Goal: Task Accomplishment & Management: Manage account settings

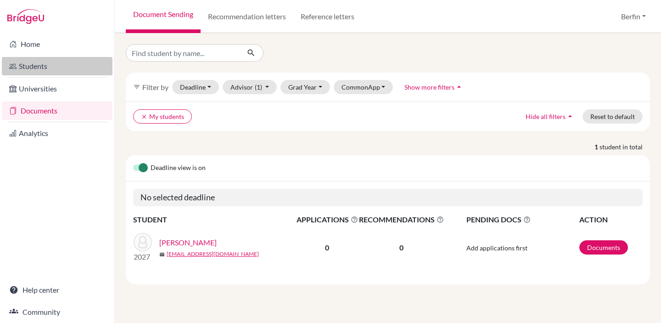
click at [64, 58] on link "Students" at bounding box center [57, 66] width 111 height 18
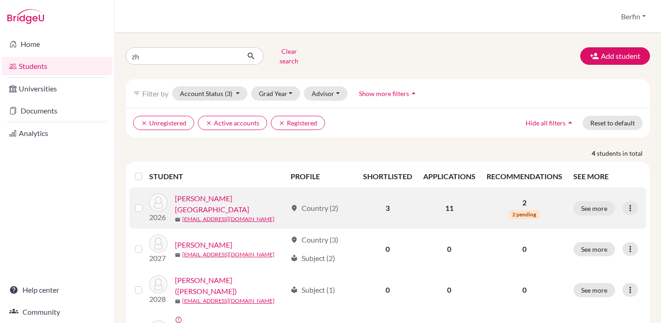
click at [214, 196] on link "[PERSON_NAME][GEOGRAPHIC_DATA]" at bounding box center [231, 204] width 112 height 22
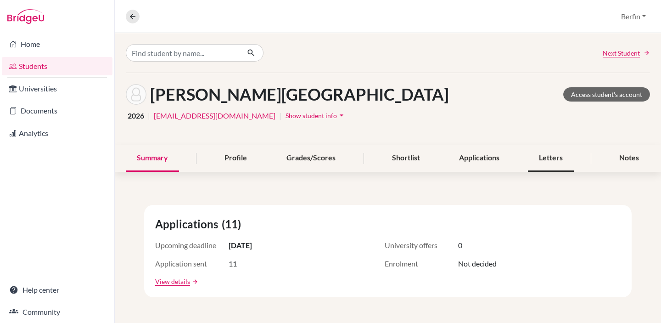
click at [553, 154] on div "Letters" at bounding box center [551, 158] width 46 height 27
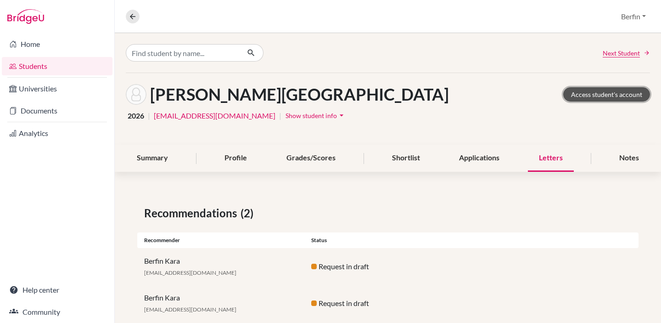
click at [591, 90] on link "Access student's account" at bounding box center [606, 94] width 87 height 14
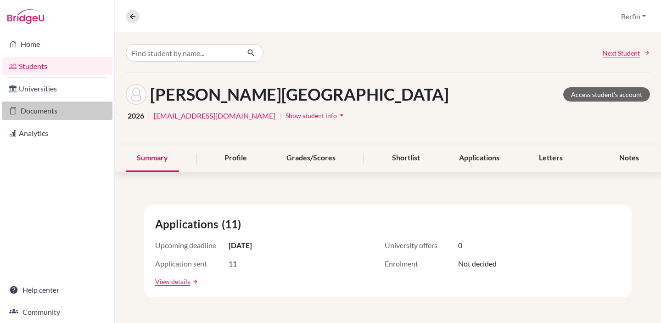
click at [58, 107] on link "Documents" at bounding box center [57, 110] width 111 height 18
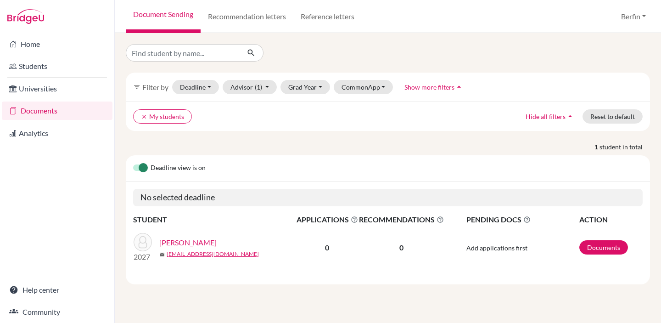
click at [133, 163] on label at bounding box center [133, 163] width 0 height 0
click at [141, 169] on input "checkbox" at bounding box center [136, 167] width 7 height 9
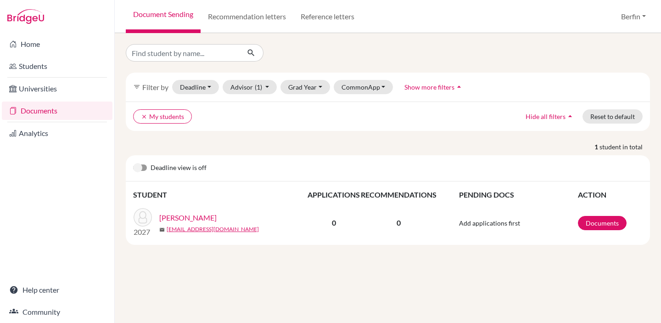
click at [133, 163] on label at bounding box center [133, 163] width 0 height 0
click at [141, 169] on input "checkbox" at bounding box center [136, 167] width 7 height 9
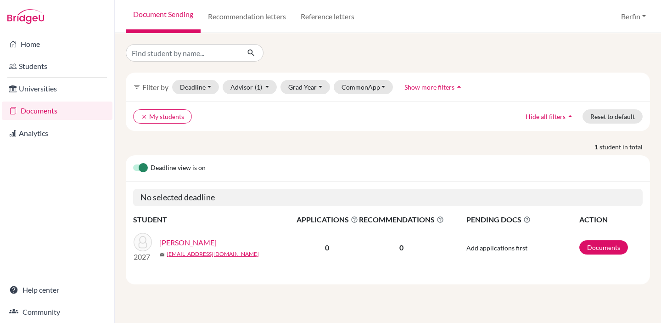
click at [444, 92] on button "Show more filters arrow_drop_up" at bounding box center [434, 87] width 75 height 14
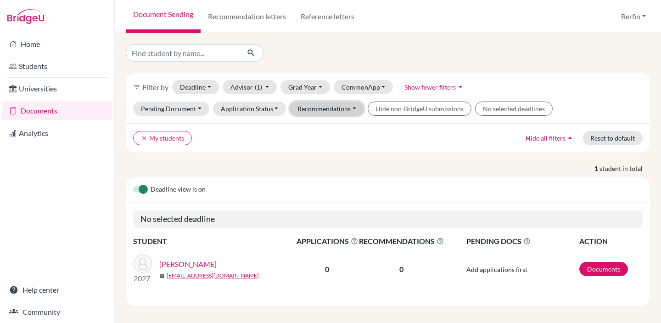
click at [336, 111] on button "Recommendations" at bounding box center [327, 108] width 74 height 14
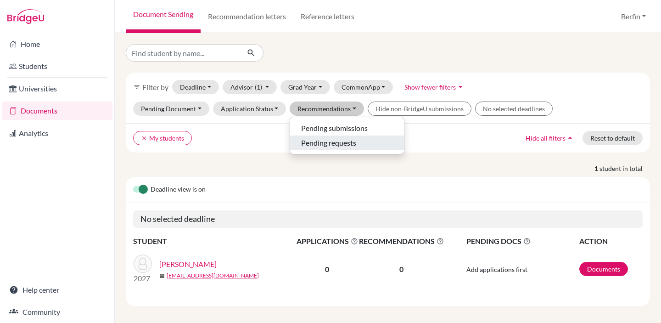
click at [343, 144] on span "Pending requests" at bounding box center [328, 142] width 55 height 11
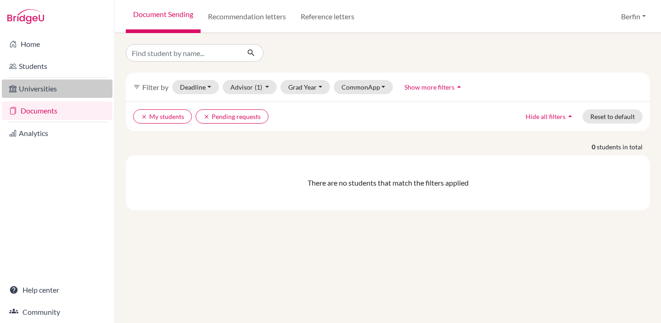
click at [48, 92] on link "Universities" at bounding box center [57, 88] width 111 height 18
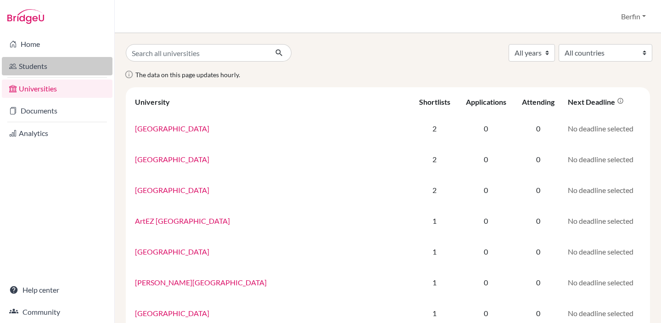
click at [51, 70] on link "Students" at bounding box center [57, 66] width 111 height 18
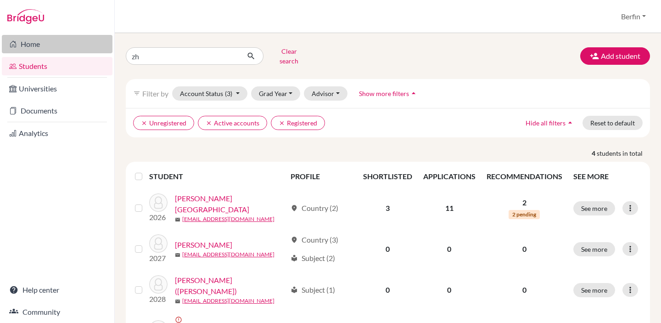
click at [69, 45] on link "Home" at bounding box center [57, 44] width 111 height 18
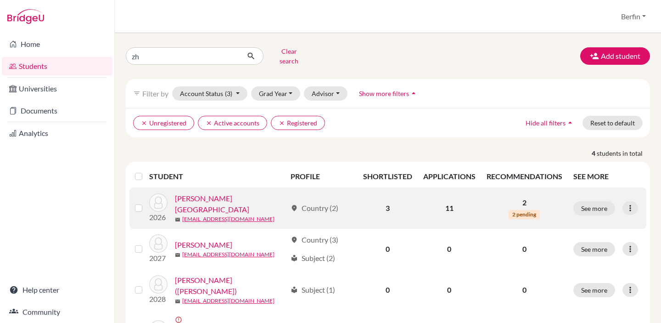
click at [217, 199] on link "Chen, Zhenyang" at bounding box center [231, 204] width 112 height 22
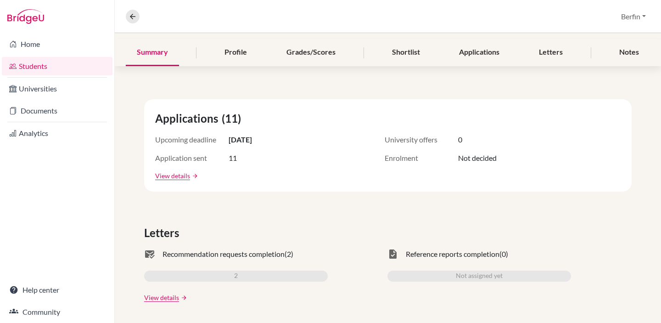
scroll to position [163, 0]
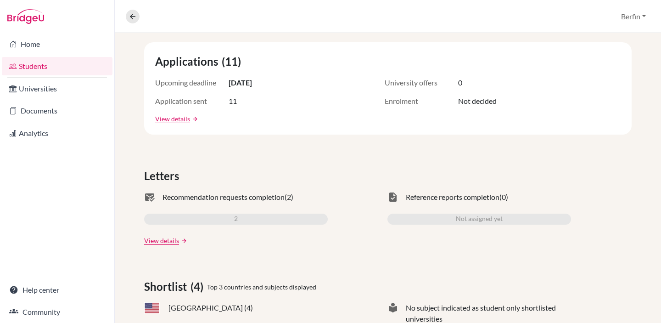
click at [172, 242] on link "View details" at bounding box center [161, 241] width 35 height 10
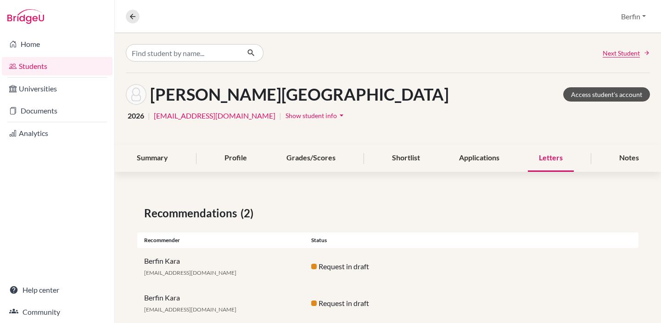
scroll to position [21, 0]
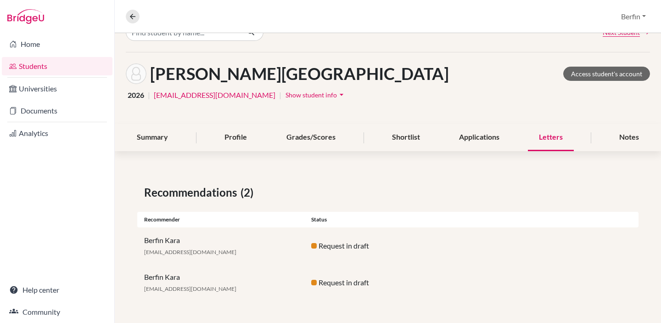
click at [336, 253] on div "Berfin Kara bkara@sistokyo.jp Request in draft" at bounding box center [387, 245] width 501 height 37
click at [336, 245] on div "Request in draft" at bounding box center [387, 245] width 167 height 11
drag, startPoint x: 307, startPoint y: 247, endPoint x: 394, endPoint y: 247, distance: 87.2
click at [394, 247] on div "Request in draft" at bounding box center [387, 245] width 167 height 11
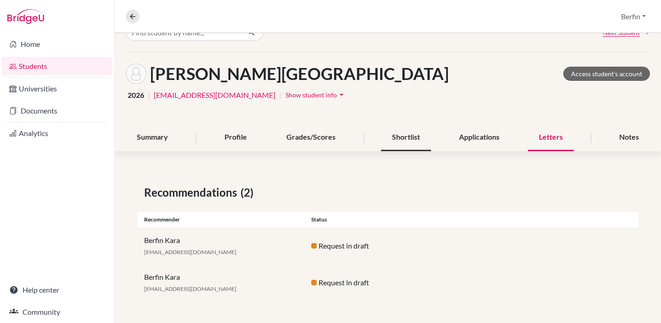
click at [406, 135] on div "Shortlist" at bounding box center [406, 137] width 50 height 27
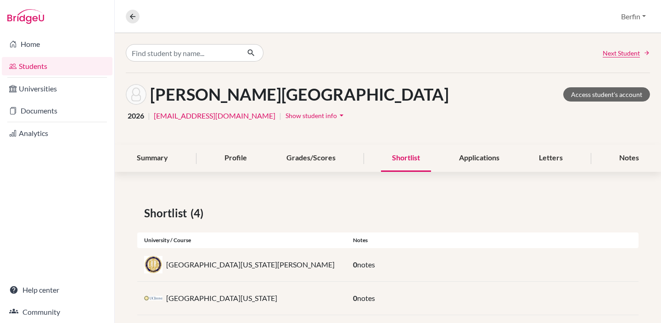
scroll to position [81, 0]
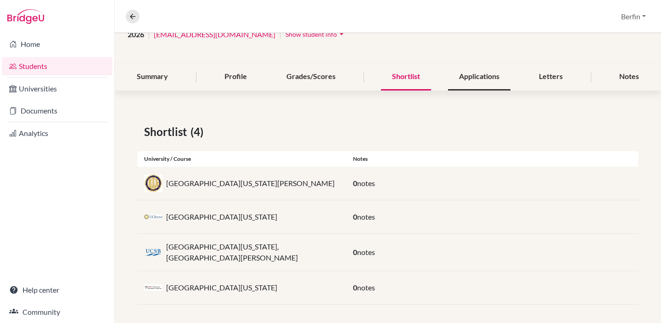
click at [477, 81] on div "Applications" at bounding box center [479, 76] width 62 height 27
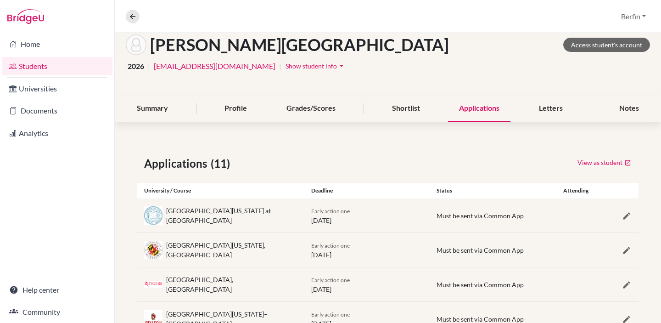
scroll to position [64, 0]
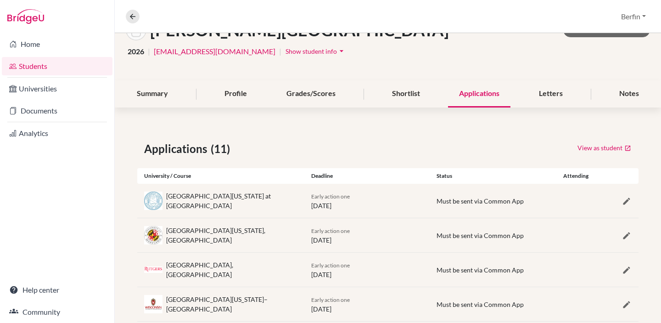
click at [565, 79] on div "Chen, Zhenyang Access student's account 2026 | stud.zchen@sistokyo.jp | Show st…" at bounding box center [388, 45] width 546 height 72
click at [552, 92] on div "Letters" at bounding box center [551, 93] width 46 height 27
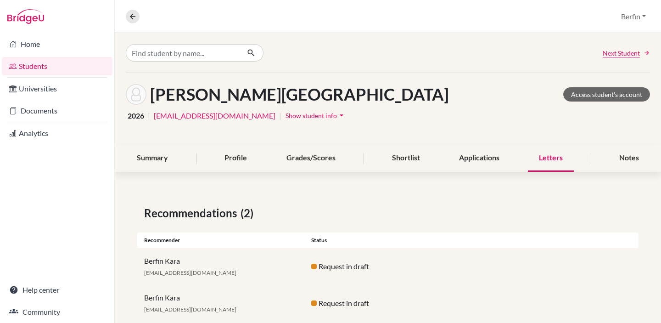
scroll to position [21, 0]
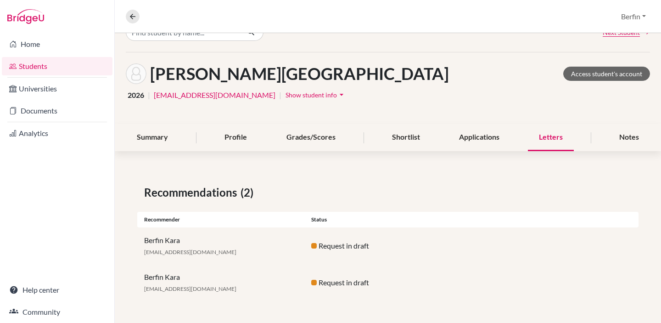
click at [326, 253] on div "Berfin Kara bkara@sistokyo.jp Request in draft" at bounding box center [387, 245] width 501 height 37
click at [169, 236] on div "Berfin Kara bkara@sistokyo.jp" at bounding box center [220, 246] width 167 height 22
click at [56, 112] on link "Documents" at bounding box center [57, 110] width 111 height 18
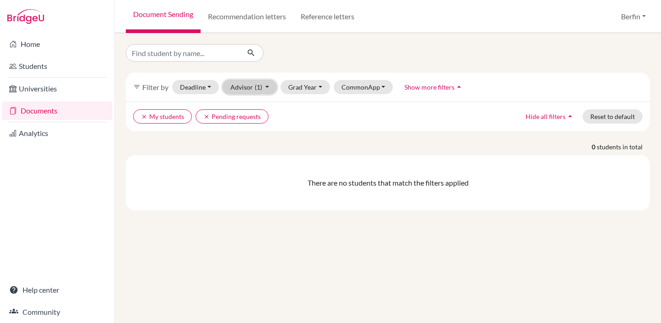
click at [258, 94] on button "Advisor (1)" at bounding box center [250, 87] width 55 height 14
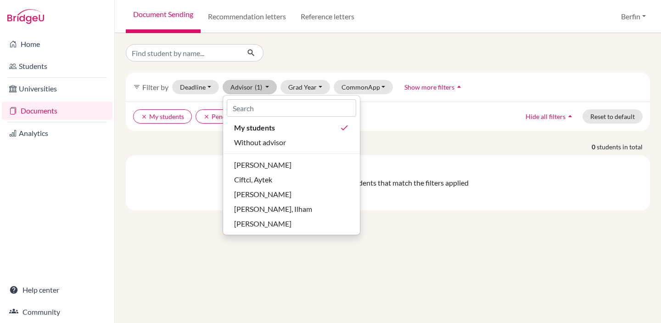
click at [204, 138] on div "filter_list Filter by Deadline - Select a date range Or double click for a sing…" at bounding box center [388, 127] width 524 height 166
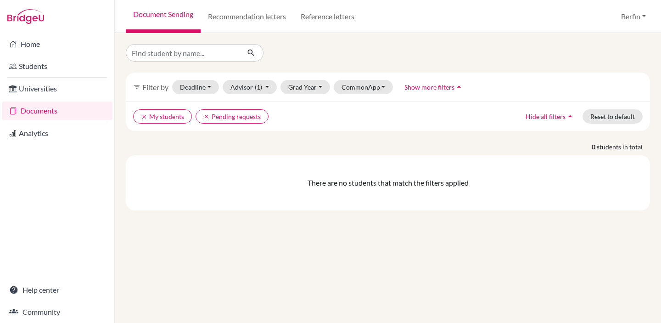
click at [64, 115] on link "Documents" at bounding box center [57, 110] width 111 height 18
click at [254, 24] on link "Recommendation letters" at bounding box center [247, 16] width 93 height 33
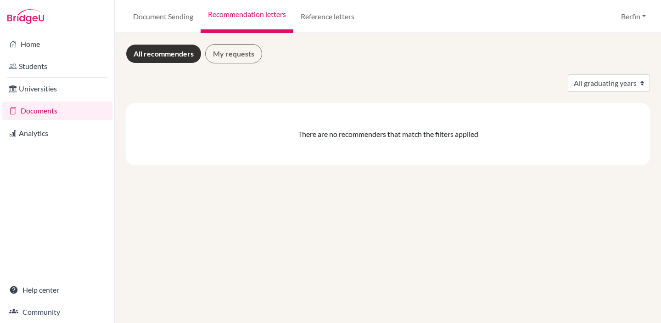
click at [264, 50] on div "All recommenders My requests" at bounding box center [388, 53] width 524 height 19
click at [247, 50] on link "My requests" at bounding box center [233, 53] width 57 height 19
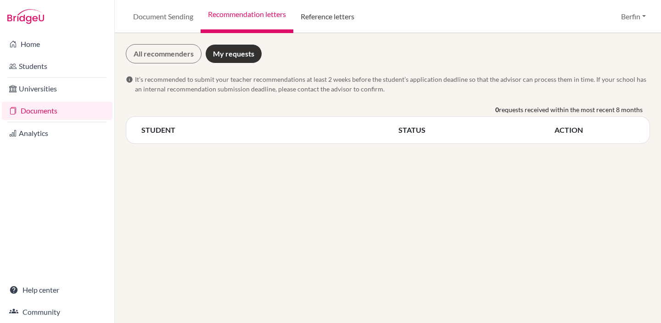
click at [324, 22] on link "Reference letters" at bounding box center [327, 16] width 68 height 33
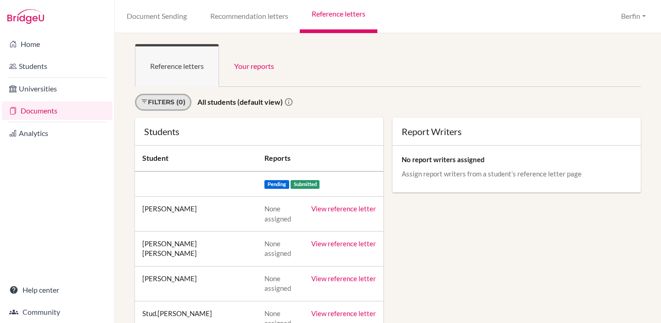
click at [179, 100] on link "Filters (0)" at bounding box center [163, 102] width 56 height 17
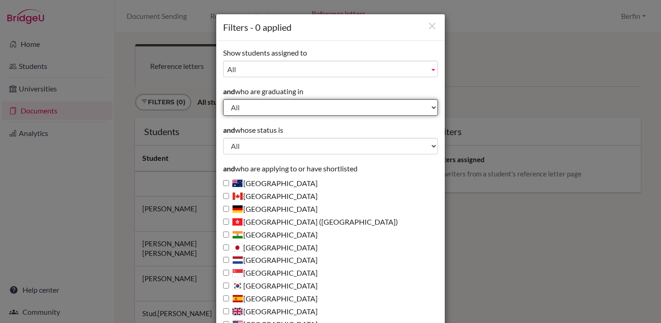
click at [307, 103] on select "All 2029 2028 2027 2026" at bounding box center [330, 107] width 215 height 17
select select "2026"
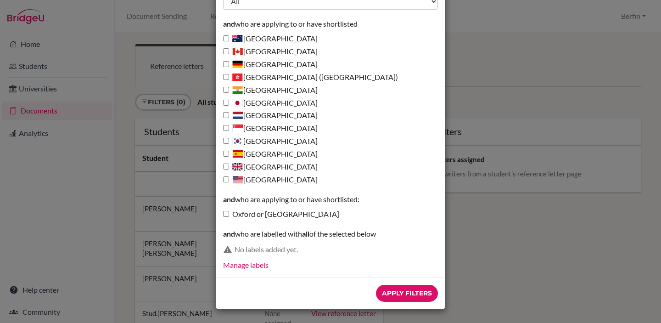
click at [419, 302] on div "Apply Filters" at bounding box center [330, 292] width 229 height 31
click at [429, 290] on input "Apply Filters" at bounding box center [407, 293] width 62 height 17
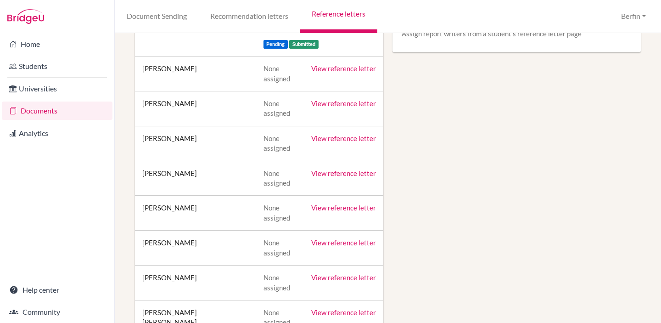
scroll to position [141, 0]
click at [162, 206] on td "[PERSON_NAME]" at bounding box center [195, 212] width 121 height 35
click at [348, 208] on link "View reference letter" at bounding box center [343, 207] width 65 height 8
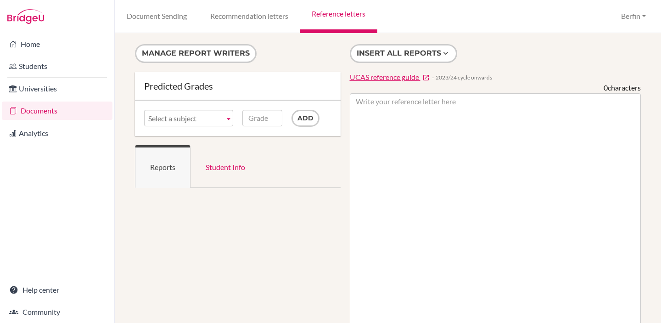
click at [222, 126] on div "Select a subject" at bounding box center [188, 118] width 89 height 17
click at [222, 118] on link "Select a subject" at bounding box center [188, 118] width 89 height 17
click at [225, 118] on b at bounding box center [229, 118] width 8 height 16
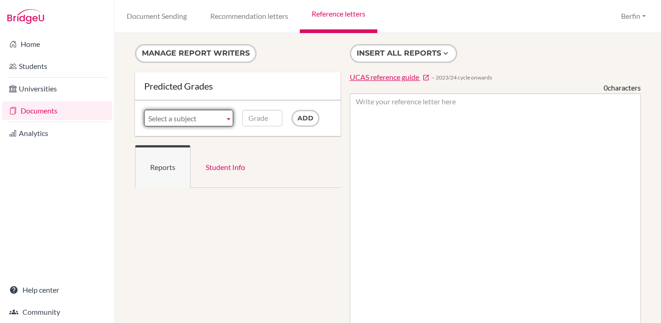
click at [225, 118] on b at bounding box center [229, 118] width 8 height 16
click at [231, 164] on link "Student Info" at bounding box center [226, 166] width 70 height 43
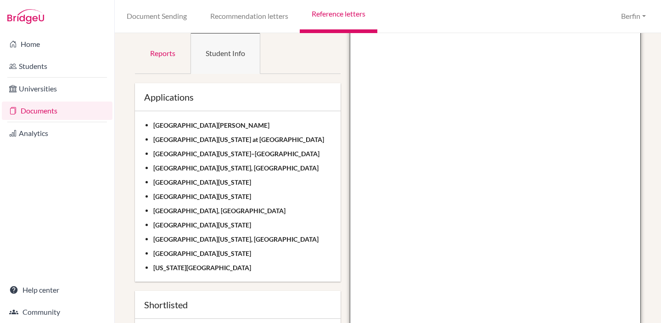
click at [453, 182] on textarea at bounding box center [496, 244] width 292 height 531
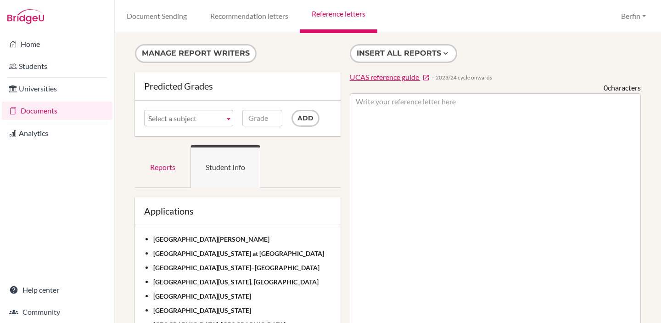
click at [334, 173] on ul "Reports Student Info" at bounding box center [238, 166] width 206 height 43
click at [399, 80] on span "UCAS reference guide" at bounding box center [384, 77] width 69 height 9
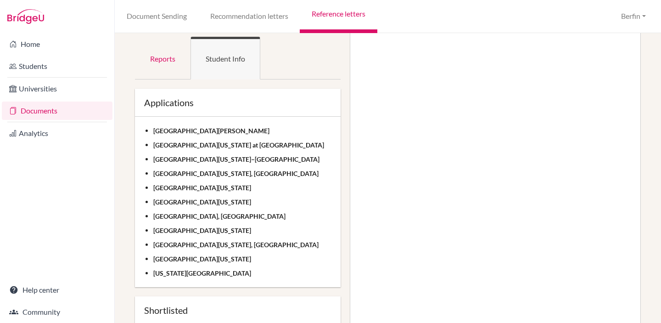
scroll to position [36, 0]
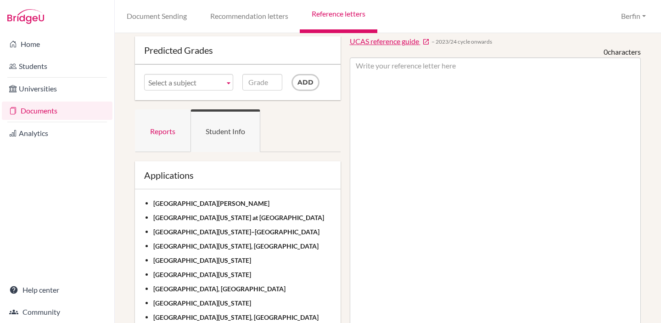
click at [169, 127] on link "Reports" at bounding box center [163, 130] width 56 height 43
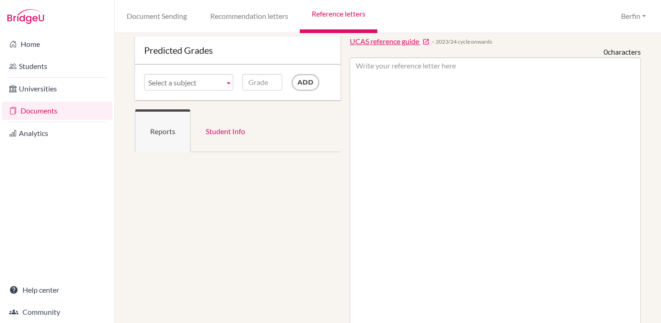
scroll to position [0, 0]
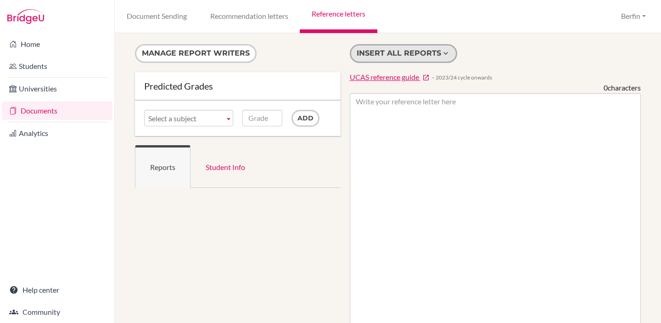
click at [434, 51] on button "Insert all reports" at bounding box center [403, 53] width 107 height 19
click at [447, 53] on icon at bounding box center [445, 53] width 9 height 9
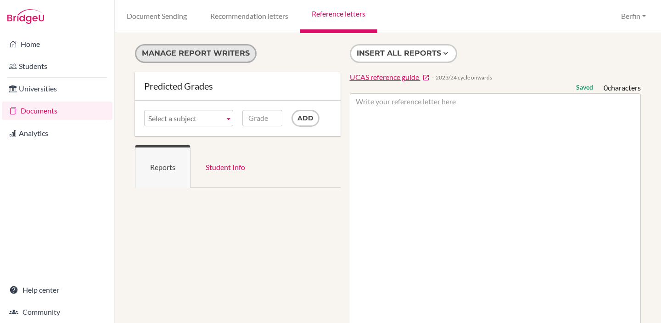
click at [177, 56] on button "Manage report writers" at bounding box center [196, 53] width 122 height 19
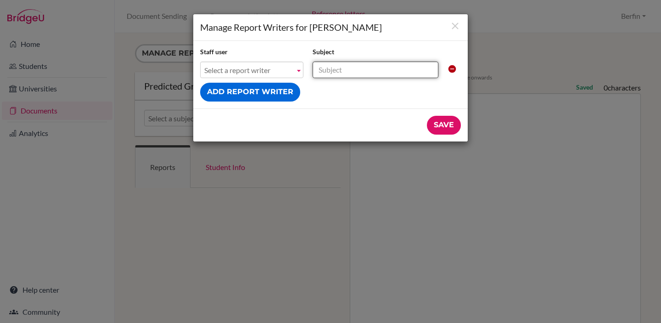
click at [348, 75] on input "text" at bounding box center [376, 70] width 126 height 17
click at [274, 71] on span "Select a report writer" at bounding box center [247, 70] width 87 height 17
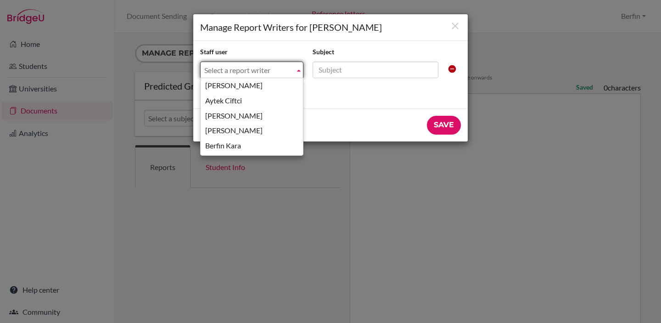
click at [367, 112] on div "Save" at bounding box center [330, 124] width 275 height 33
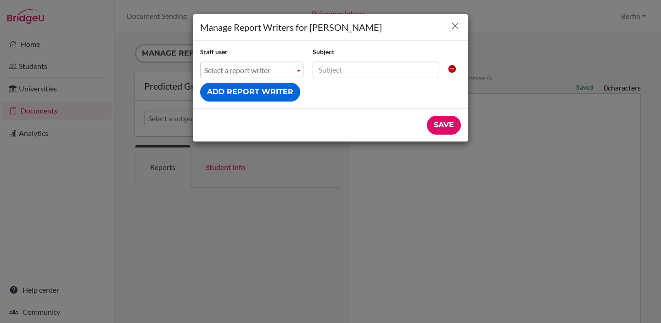
click at [453, 28] on icon "Close" at bounding box center [455, 25] width 11 height 11
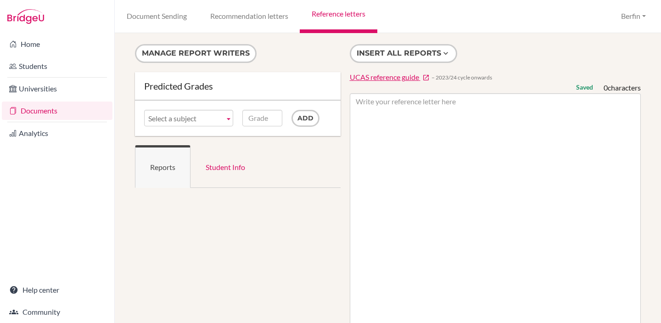
click at [38, 13] on img at bounding box center [25, 16] width 37 height 15
click at [13, 44] on icon at bounding box center [12, 44] width 7 height 11
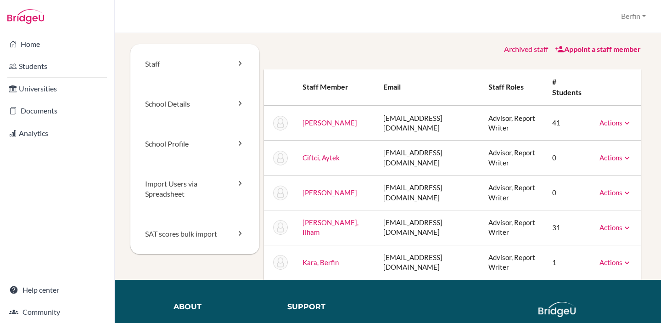
click at [553, 262] on td "1" at bounding box center [568, 262] width 47 height 34
click at [552, 126] on td "41" at bounding box center [568, 123] width 47 height 35
click at [329, 262] on link "Kara, Berfin" at bounding box center [321, 262] width 36 height 8
click at [74, 65] on link "Students" at bounding box center [57, 66] width 111 height 18
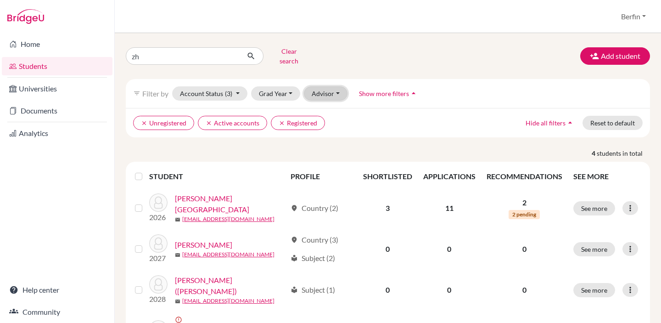
click at [343, 86] on button "Advisor" at bounding box center [326, 93] width 44 height 14
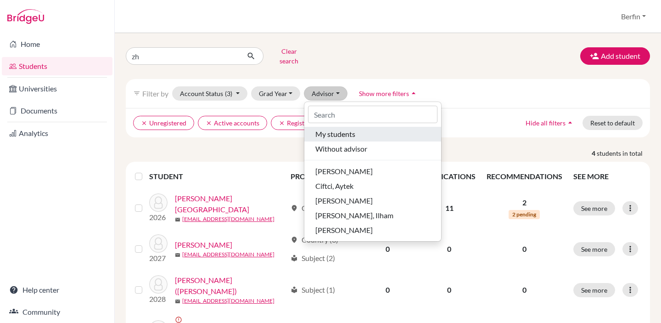
click at [341, 133] on button "My students" at bounding box center [372, 134] width 137 height 15
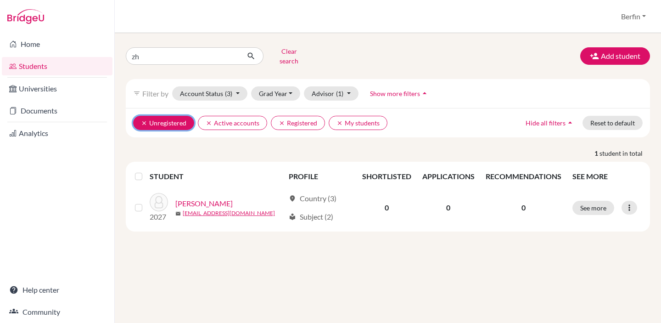
click at [169, 120] on button "clear Unregistered" at bounding box center [163, 123] width 61 height 14
click at [52, 66] on link "Students" at bounding box center [57, 66] width 111 height 18
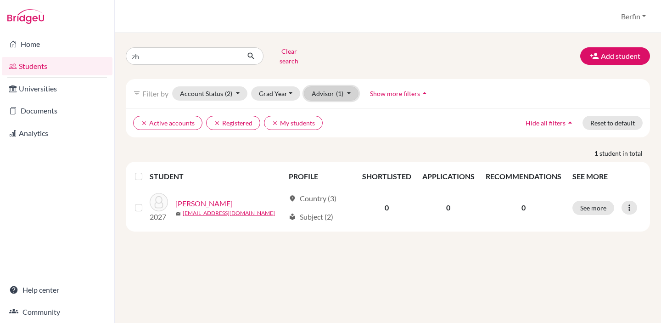
click at [315, 94] on button "Advisor (1)" at bounding box center [331, 93] width 55 height 14
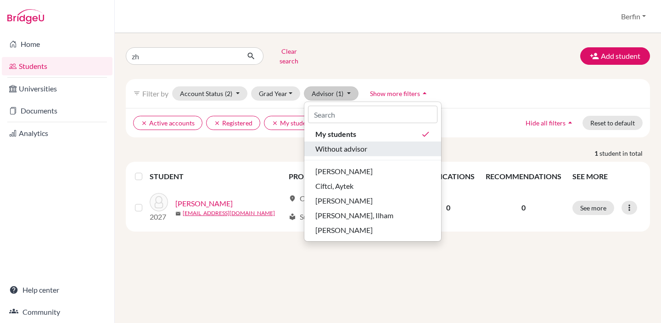
click at [351, 145] on span "Without advisor" at bounding box center [341, 148] width 52 height 11
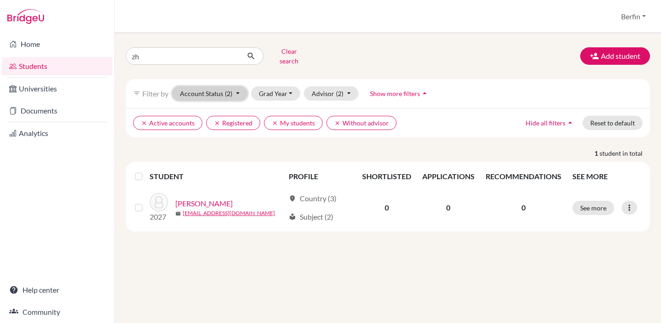
click at [237, 90] on button "Account Status (2)" at bounding box center [209, 93] width 75 height 14
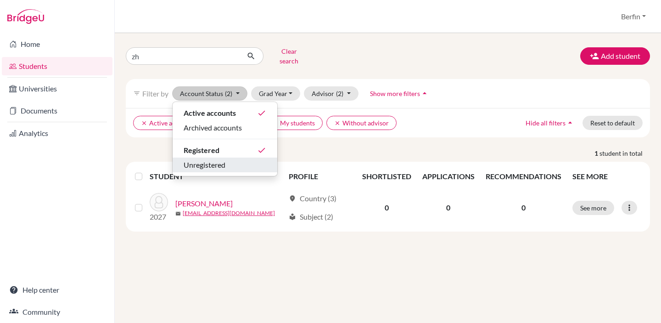
click at [224, 159] on span "Unregistered" at bounding box center [205, 164] width 42 height 11
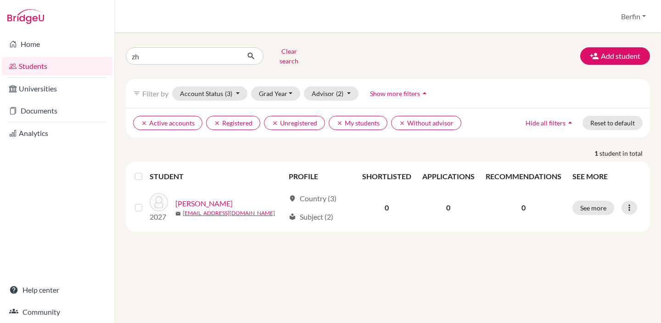
click at [84, 60] on link "Students" at bounding box center [57, 66] width 111 height 18
click at [141, 54] on input "zh" at bounding box center [183, 55] width 114 height 17
type input "z"
click at [239, 47] on button "submit" at bounding box center [251, 55] width 24 height 17
click at [287, 52] on button "Clear search" at bounding box center [289, 56] width 51 height 24
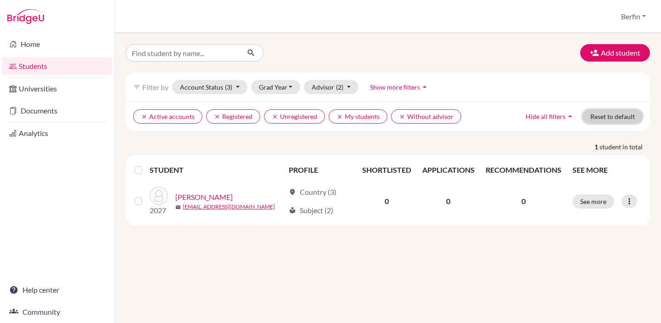
click at [619, 118] on button "Reset to default" at bounding box center [613, 116] width 60 height 14
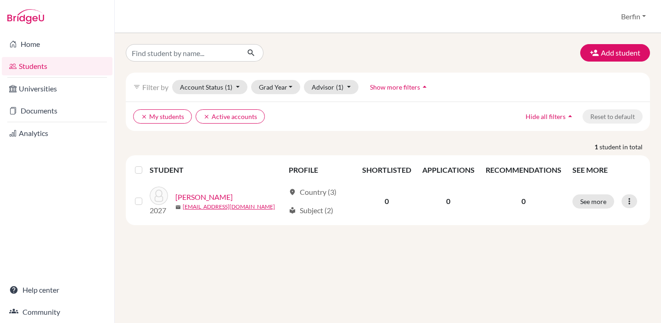
click at [76, 64] on link "Students" at bounding box center [57, 66] width 111 height 18
click at [624, 20] on button "Berfin" at bounding box center [633, 16] width 33 height 17
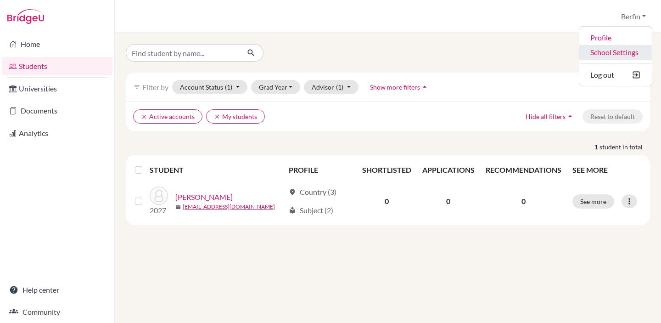
click at [602, 55] on link "School Settings" at bounding box center [615, 52] width 73 height 15
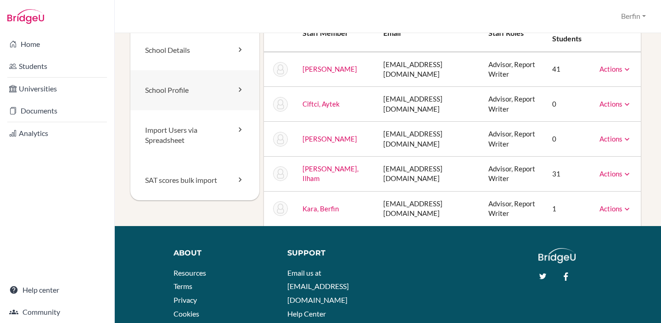
scroll to position [59, 0]
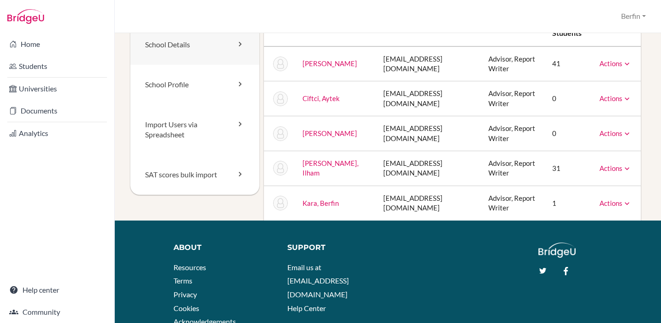
click at [200, 51] on link "School Details" at bounding box center [194, 45] width 129 height 40
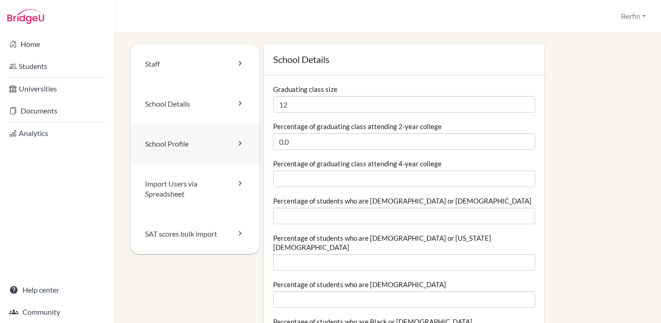
click at [223, 152] on link "School Profile" at bounding box center [194, 144] width 129 height 40
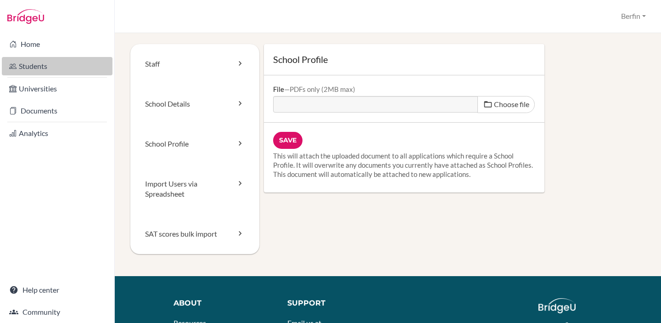
click at [65, 64] on link "Students" at bounding box center [57, 66] width 111 height 18
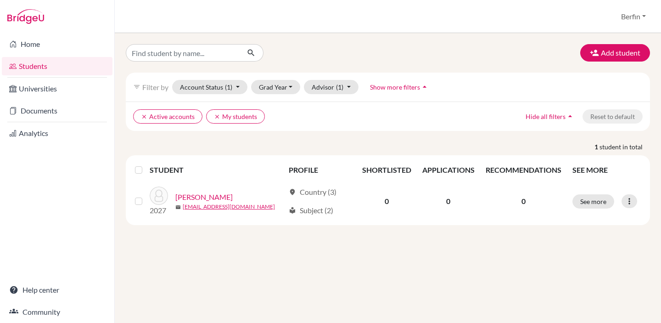
click at [25, 13] on img at bounding box center [25, 16] width 37 height 15
click at [24, 21] on img at bounding box center [25, 16] width 37 height 15
click at [625, 13] on button "Berfin" at bounding box center [633, 16] width 33 height 17
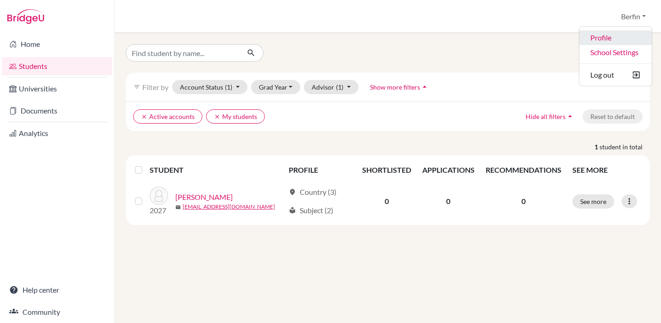
click at [608, 37] on link "Profile" at bounding box center [615, 37] width 73 height 15
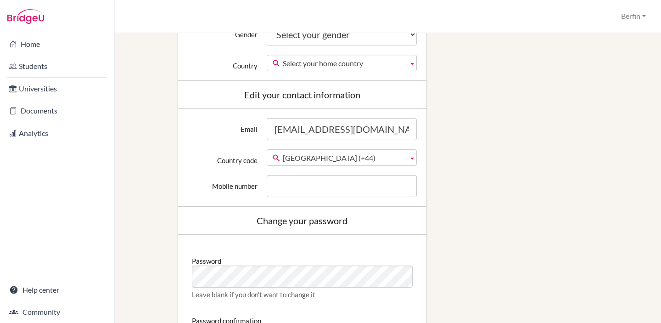
scroll to position [224, 0]
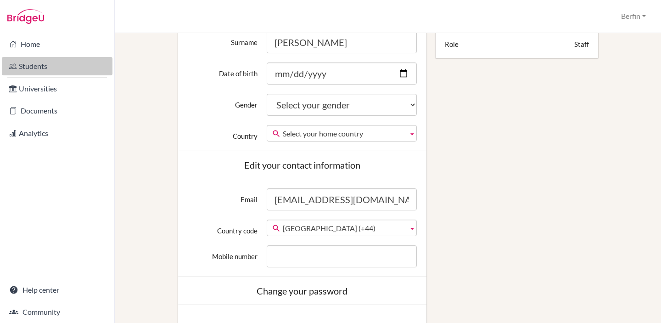
click at [41, 69] on link "Students" at bounding box center [57, 66] width 111 height 18
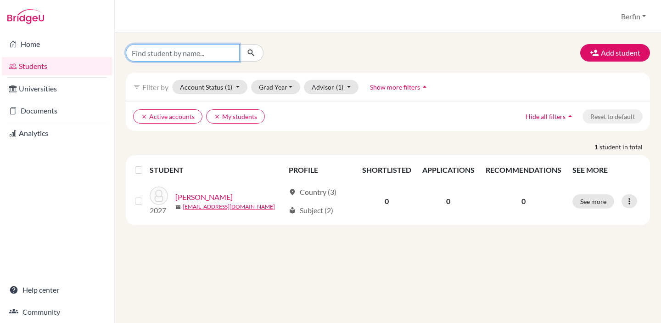
click at [212, 54] on input "Find student by name..." at bounding box center [183, 52] width 114 height 17
type input "[PERSON_NAME]"
click at [252, 54] on icon "submit" at bounding box center [251, 52] width 9 height 9
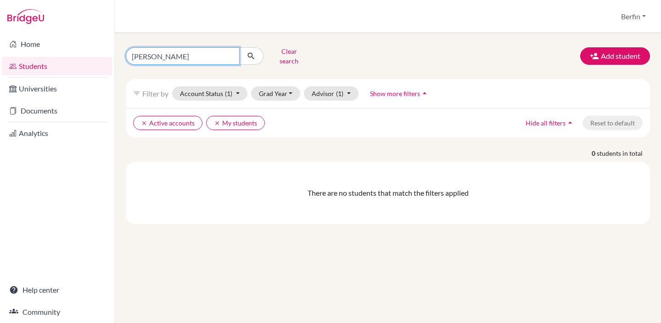
click at [186, 47] on input "brandon" at bounding box center [183, 55] width 114 height 17
type input "zhenyang"
click button "submit" at bounding box center [251, 55] width 24 height 17
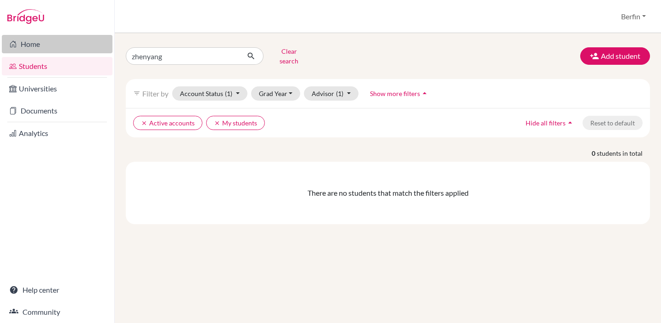
click at [44, 44] on link "Home" at bounding box center [57, 44] width 111 height 18
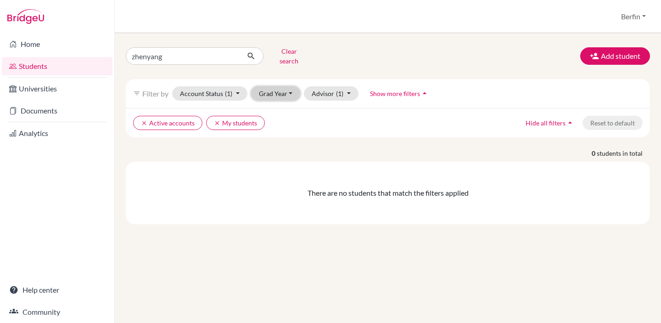
click at [285, 88] on button "Grad Year" at bounding box center [276, 93] width 50 height 14
click at [272, 154] on span "2026" at bounding box center [271, 157] width 17 height 11
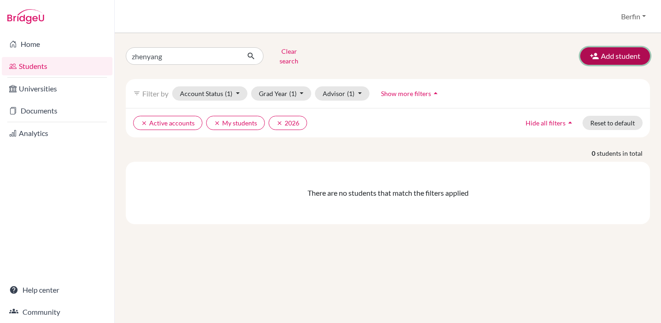
click at [622, 49] on button "Add student" at bounding box center [615, 55] width 70 height 17
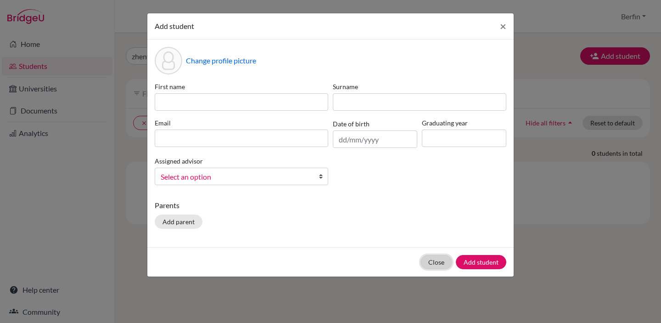
click at [430, 262] on button "Close" at bounding box center [437, 262] width 32 height 14
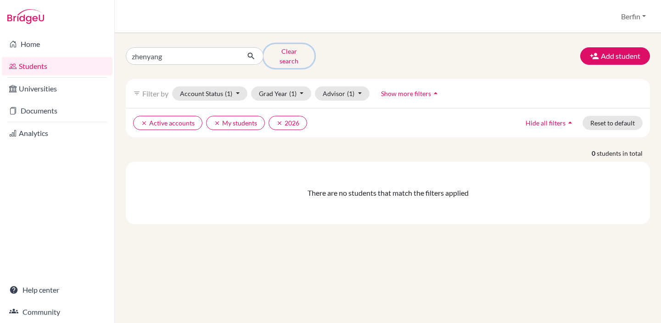
click at [284, 49] on button "Clear search" at bounding box center [289, 56] width 51 height 24
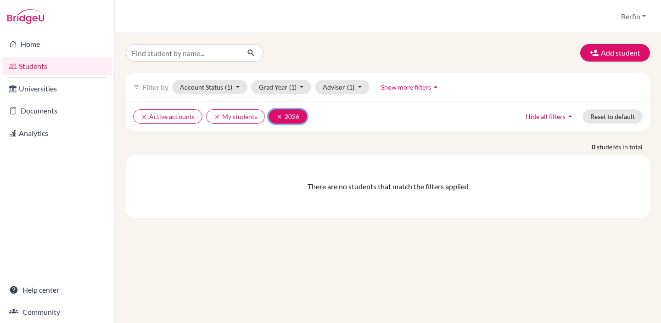
click at [276, 117] on icon "clear" at bounding box center [279, 116] width 6 height 6
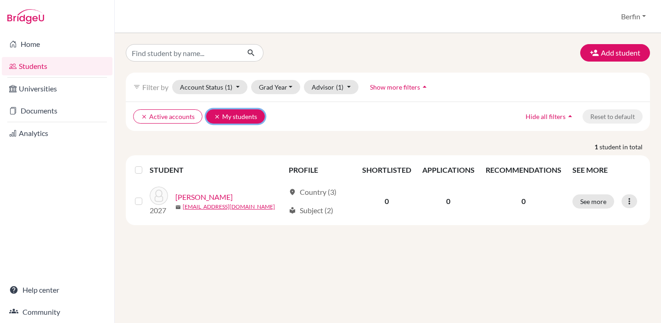
click at [215, 116] on icon "clear" at bounding box center [217, 116] width 6 height 6
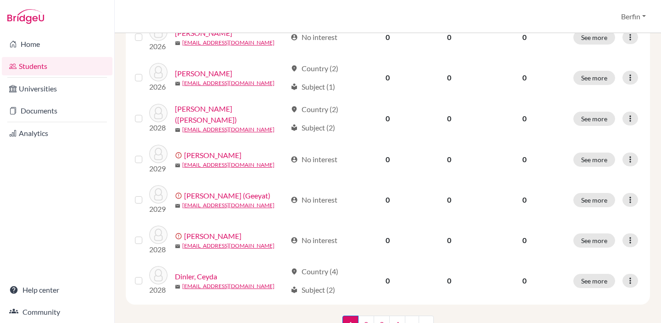
scroll to position [728, 0]
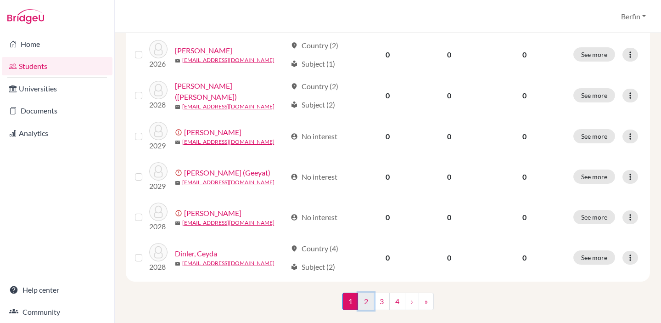
click at [361, 292] on link "2" at bounding box center [366, 300] width 16 height 17
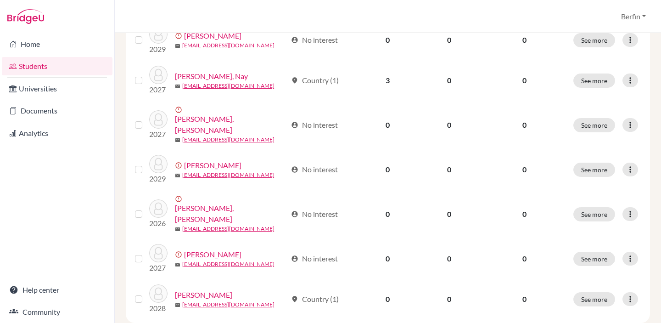
scroll to position [728, 0]
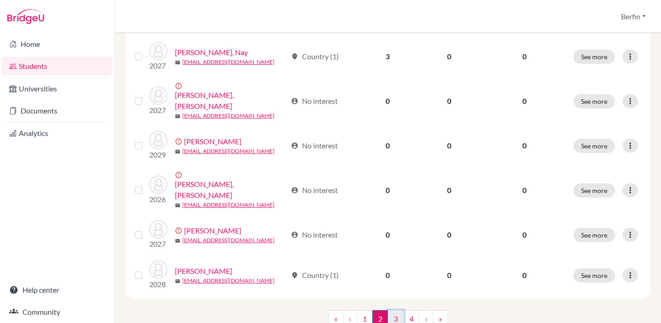
click at [397, 310] on link "3" at bounding box center [396, 318] width 16 height 17
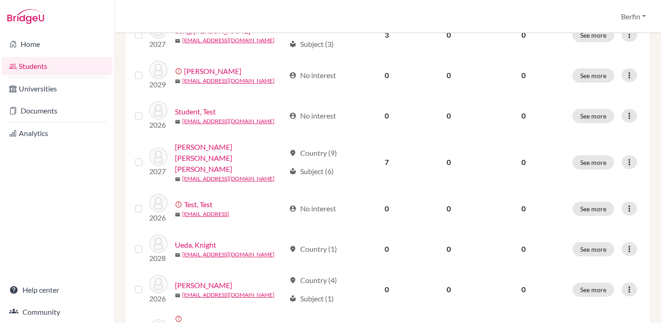
scroll to position [729, 0]
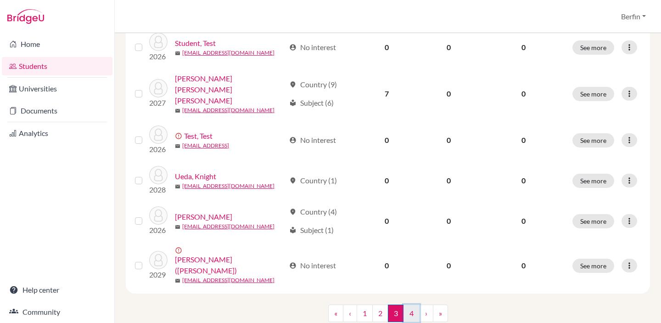
click at [408, 304] on link "4" at bounding box center [412, 312] width 16 height 17
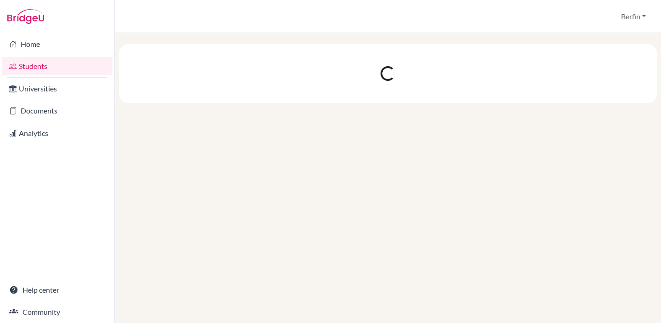
scroll to position [0, 0]
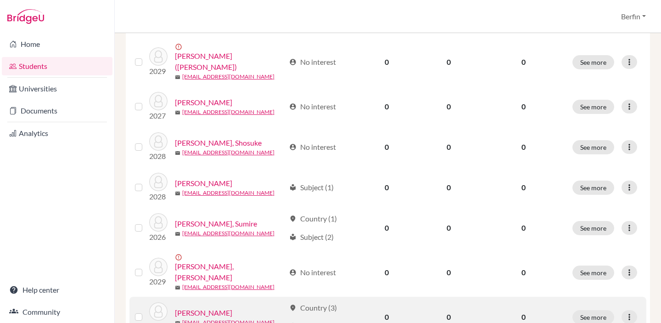
scroll to position [445, 0]
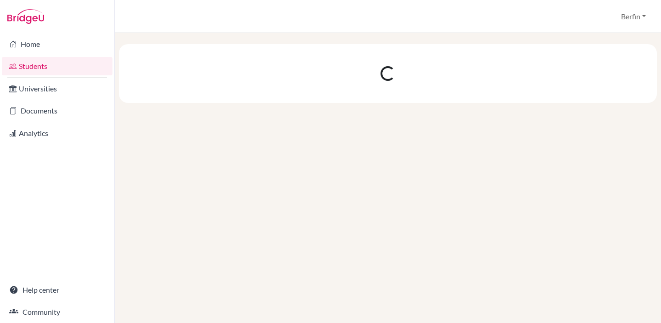
scroll to position [0, 0]
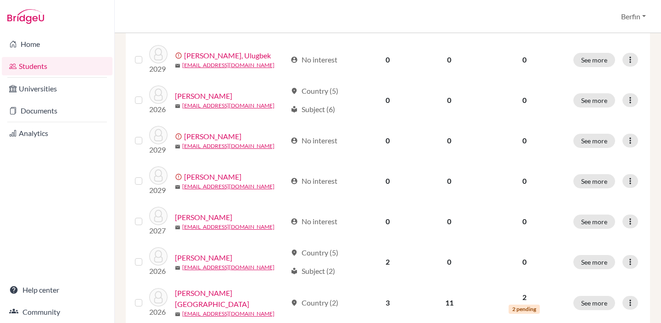
scroll to position [407, 0]
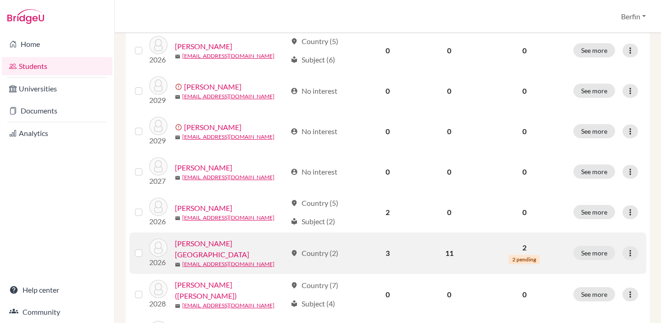
click at [207, 238] on link "[PERSON_NAME][GEOGRAPHIC_DATA]" at bounding box center [231, 249] width 112 height 22
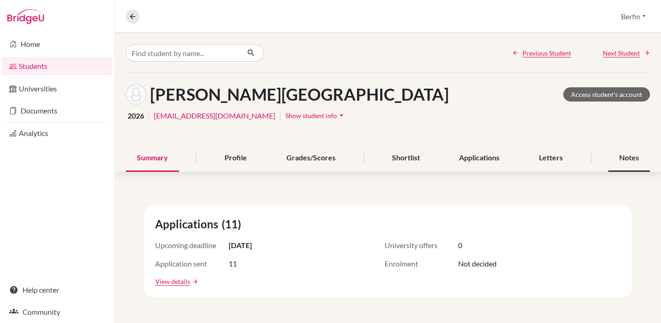
click at [641, 159] on div "Notes" at bounding box center [629, 158] width 42 height 27
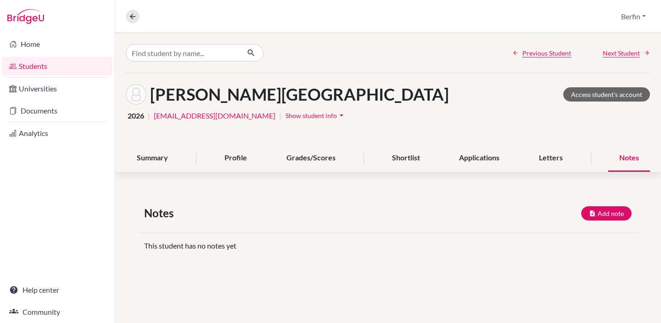
click at [146, 144] on div "Chen, Zhenyang Access student's account 2026 | stud.zchen@sistokyo.jp | Show st…" at bounding box center [388, 109] width 546 height 72
click at [233, 160] on div "Profile" at bounding box center [236, 158] width 45 height 27
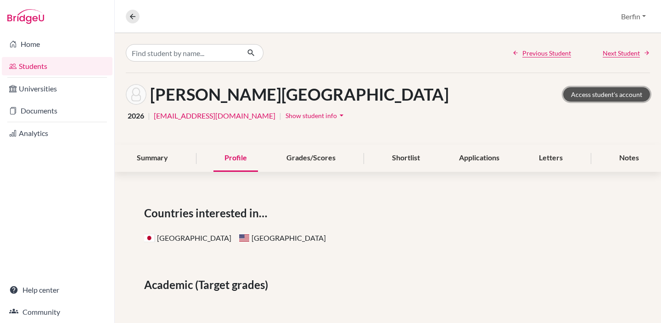
click at [599, 95] on link "Access student's account" at bounding box center [606, 94] width 87 height 14
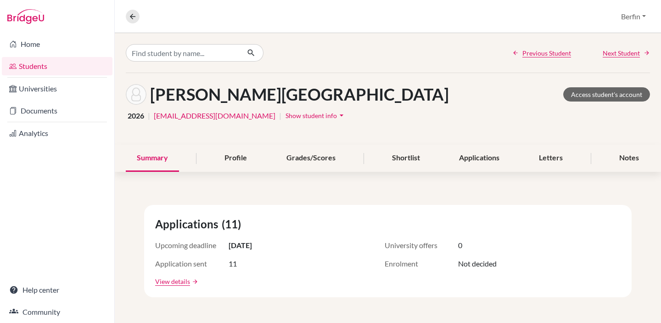
click at [337, 115] on icon "arrow_drop_down" at bounding box center [341, 115] width 9 height 9
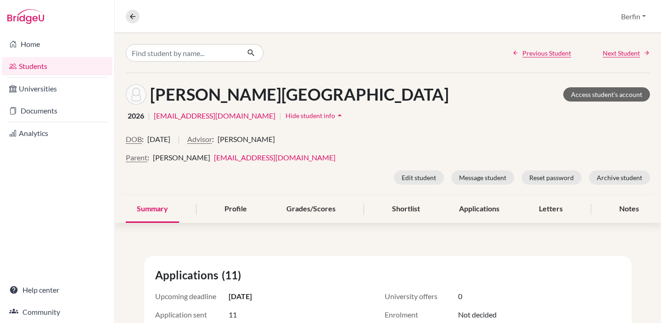
click at [265, 143] on span "[PERSON_NAME]" at bounding box center [246, 139] width 57 height 11
click at [212, 142] on button "Advisor" at bounding box center [199, 139] width 25 height 11
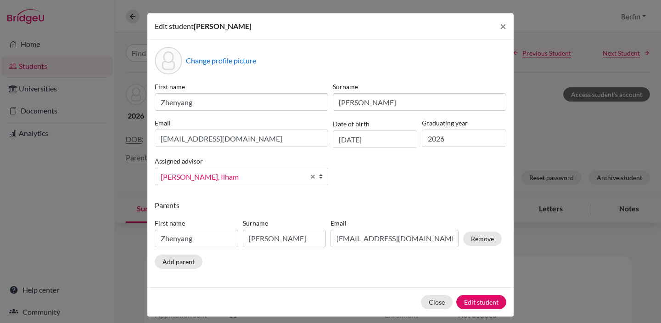
click at [278, 174] on span "[PERSON_NAME], Ilham" at bounding box center [233, 177] width 144 height 12
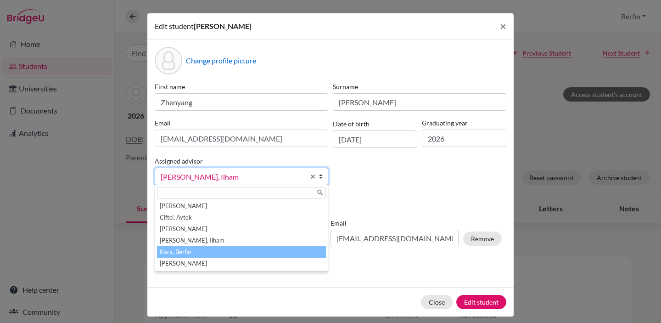
click at [197, 250] on li "Kara, Berfin" at bounding box center [241, 251] width 169 height 11
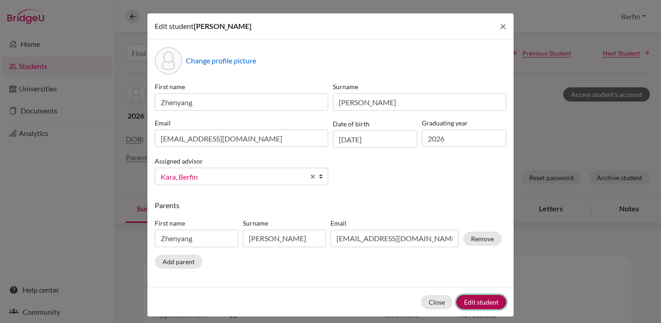
click at [484, 301] on button "Edit student" at bounding box center [481, 302] width 50 height 14
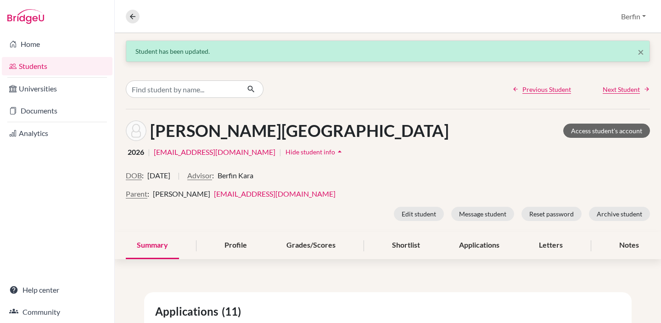
click at [353, 127] on div "Chen, Zhenyang Access student's account" at bounding box center [388, 130] width 524 height 21
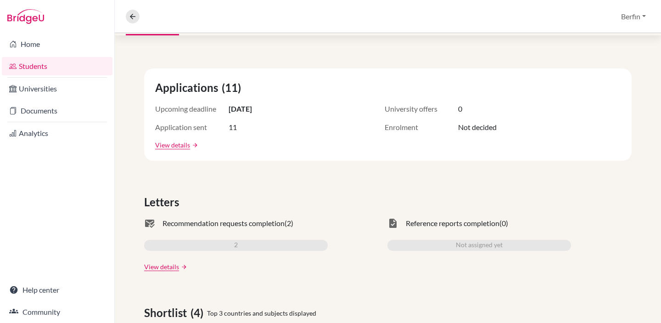
scroll to position [236, 0]
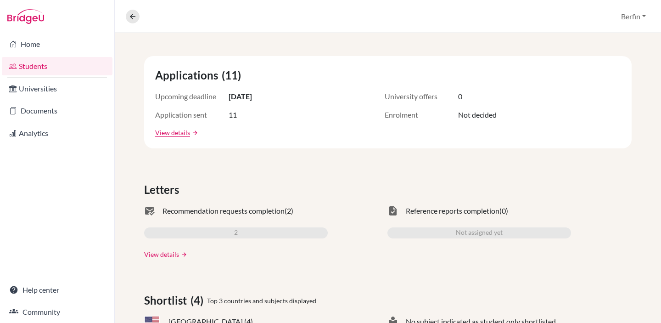
click at [167, 253] on link "View details" at bounding box center [161, 254] width 35 height 10
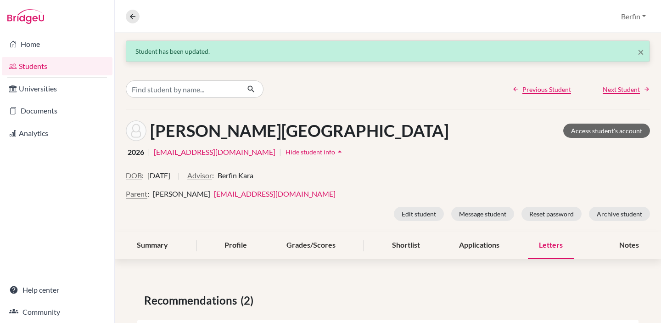
click at [360, 157] on div "2026 | stud.zchen@sistokyo.jp | Hide student info arrow_drop_up" at bounding box center [388, 152] width 524 height 14
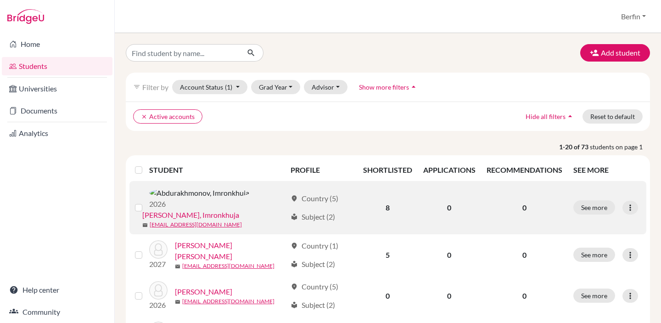
click at [227, 209] on link "[PERSON_NAME], Imronkhuja" at bounding box center [190, 214] width 97 height 11
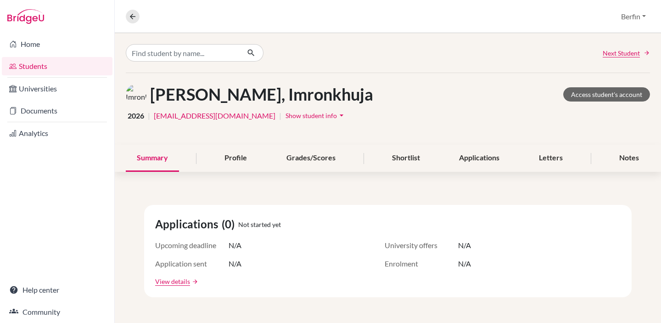
click at [322, 118] on span "Show student info" at bounding box center [311, 116] width 51 height 8
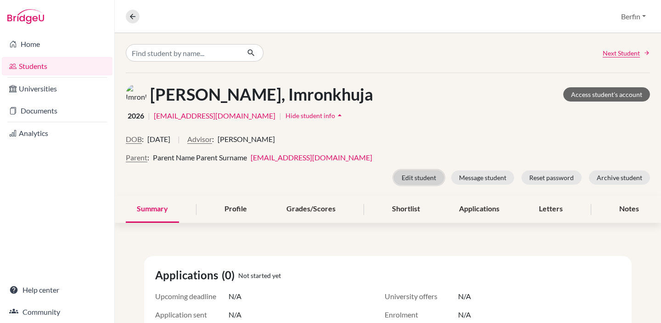
click at [422, 176] on button "Edit student" at bounding box center [419, 177] width 50 height 14
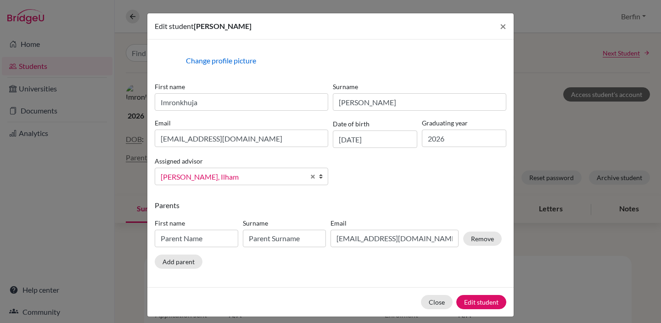
click at [272, 180] on span "[PERSON_NAME], Ilham" at bounding box center [233, 177] width 144 height 12
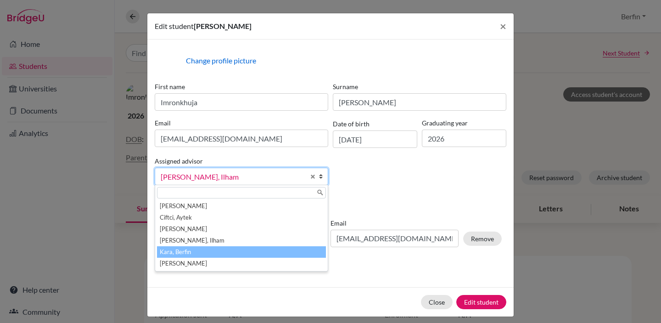
click at [231, 255] on li "Kara, Berfin" at bounding box center [241, 251] width 169 height 11
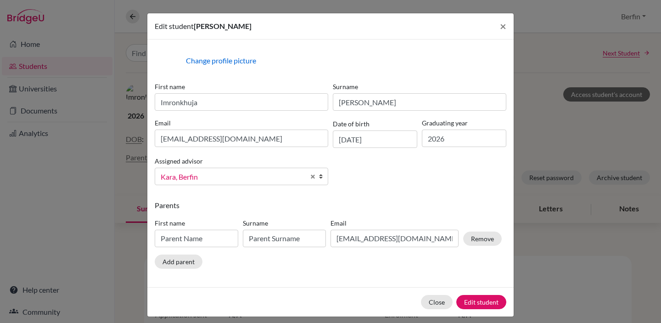
click at [355, 272] on div "Change profile picture First name Imronkhuja Surname [PERSON_NAME] Email [EMAIL…" at bounding box center [330, 162] width 366 height 247
click at [482, 299] on button "Edit student" at bounding box center [481, 302] width 50 height 14
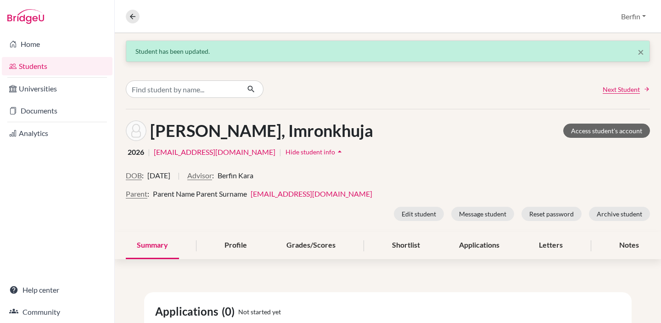
click at [64, 67] on link "Students" at bounding box center [57, 66] width 111 height 18
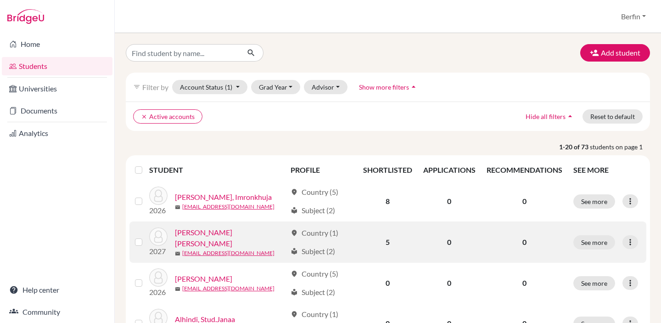
scroll to position [59, 0]
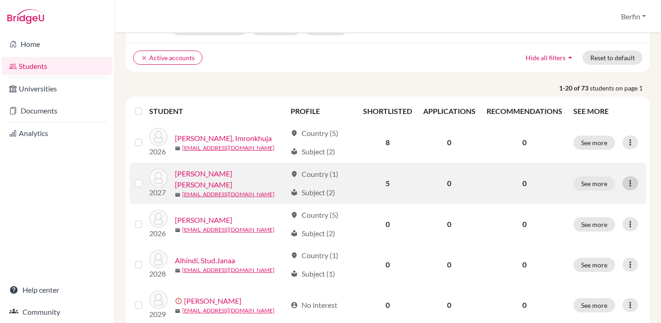
click at [630, 185] on icon at bounding box center [630, 183] width 9 height 9
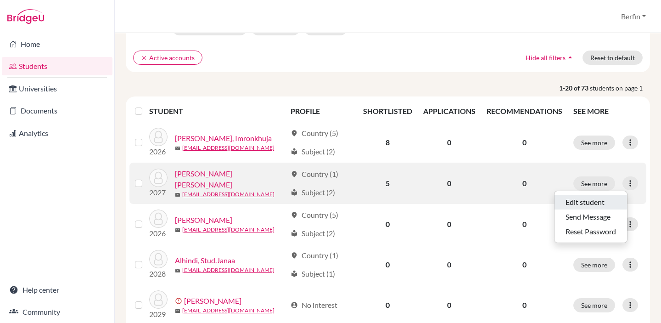
click at [612, 198] on button "Edit student" at bounding box center [591, 202] width 73 height 15
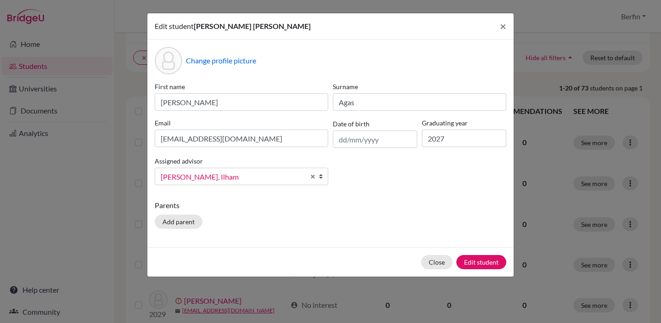
click at [265, 175] on span "[PERSON_NAME], Ilham" at bounding box center [233, 177] width 144 height 12
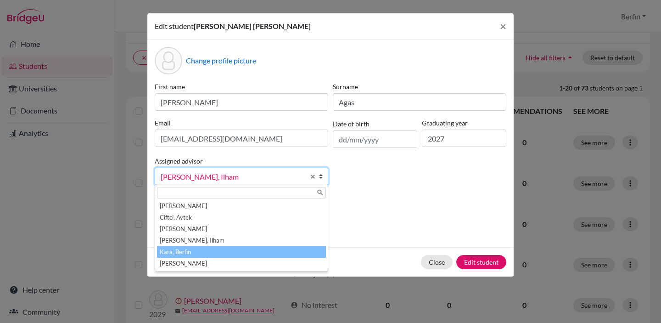
click at [244, 250] on li "Kara, Berfin" at bounding box center [241, 251] width 169 height 11
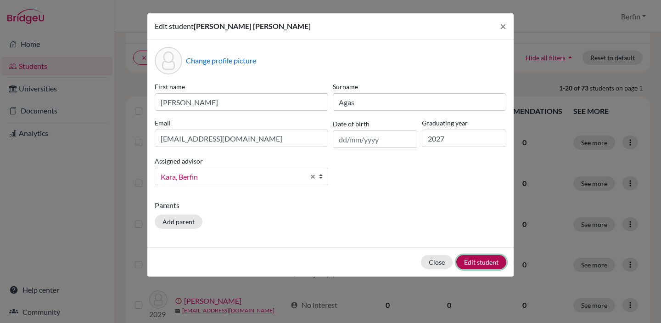
click at [469, 261] on button "Edit student" at bounding box center [481, 262] width 50 height 14
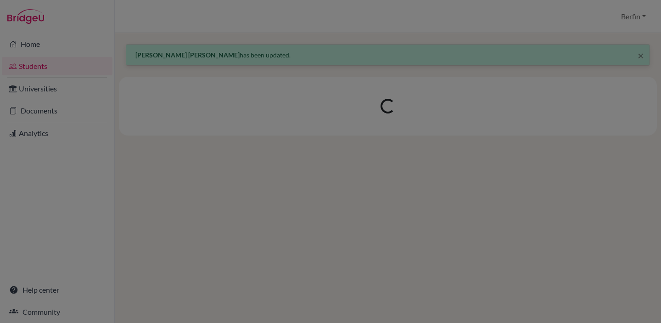
scroll to position [0, 0]
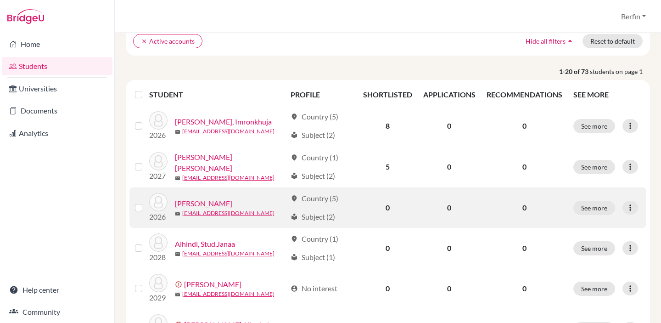
scroll to position [116, 0]
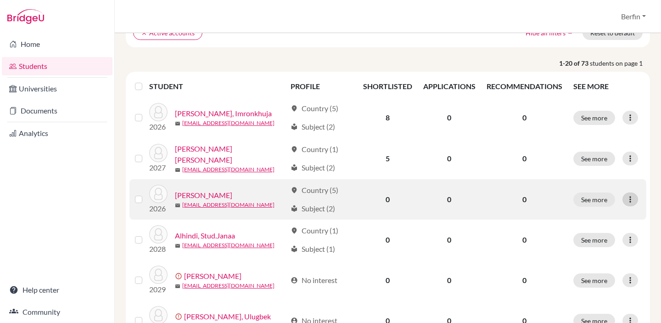
click at [632, 200] on icon at bounding box center [630, 199] width 9 height 9
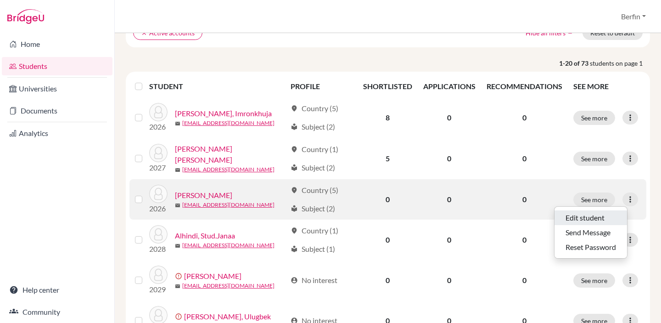
click at [587, 215] on button "Edit student" at bounding box center [591, 217] width 73 height 15
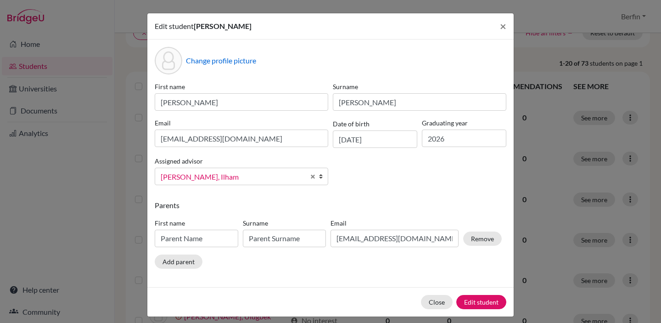
click at [269, 180] on span "[PERSON_NAME], Ilham" at bounding box center [233, 177] width 144 height 12
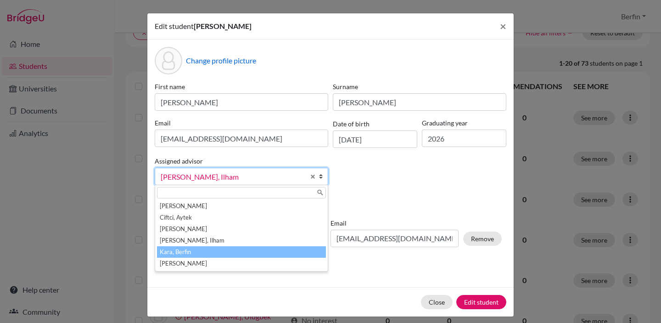
click at [242, 256] on li "Kara, Berfin" at bounding box center [241, 251] width 169 height 11
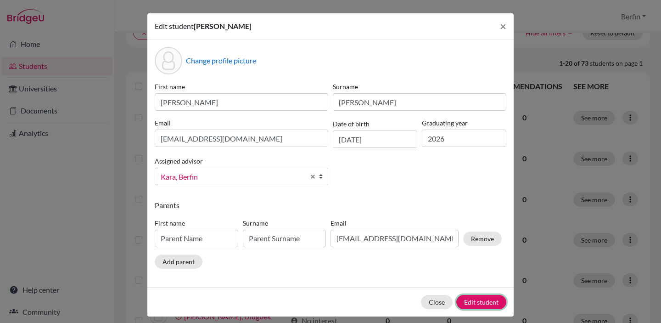
click at [479, 299] on button "Edit student" at bounding box center [481, 302] width 50 height 14
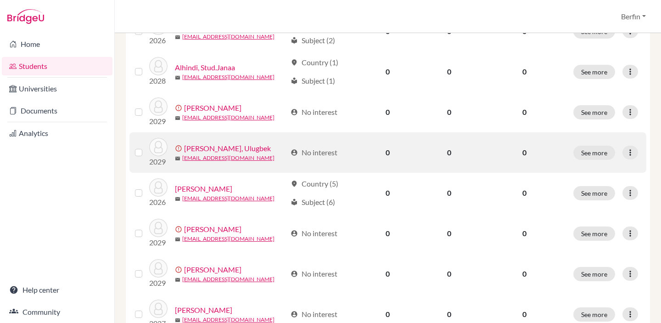
scroll to position [290, 0]
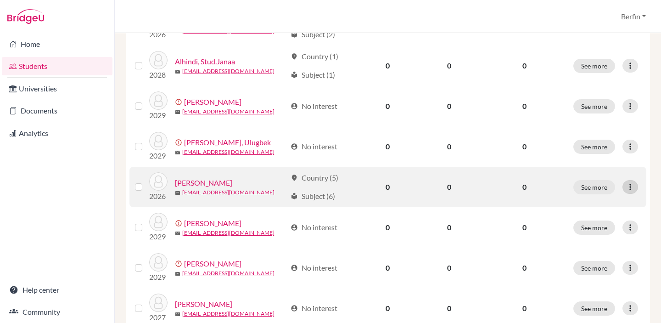
click at [638, 187] on div at bounding box center [631, 187] width 16 height 14
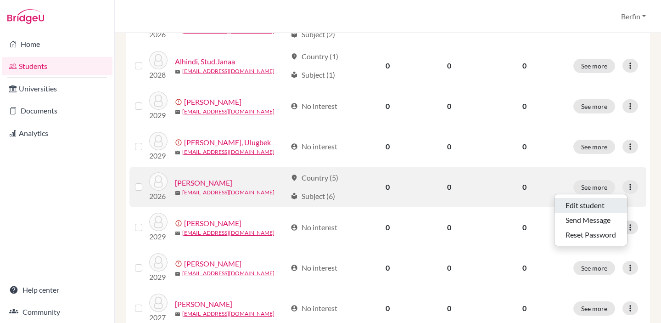
click at [596, 206] on button "Edit student" at bounding box center [591, 205] width 73 height 15
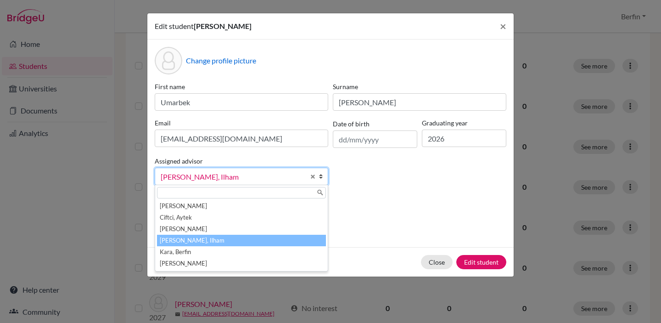
click at [281, 176] on span "[PERSON_NAME], Ilham" at bounding box center [233, 177] width 144 height 12
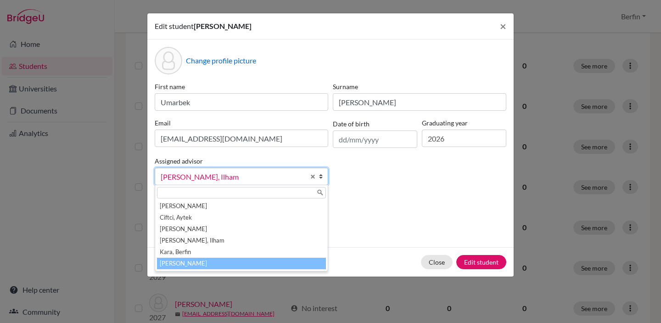
click at [258, 247] on li "Kara, Berfin" at bounding box center [241, 251] width 169 height 11
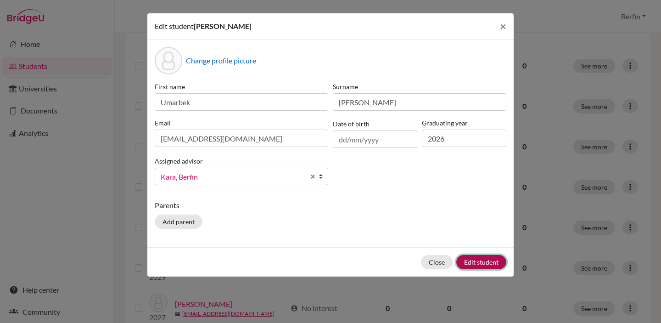
click at [495, 265] on button "Edit student" at bounding box center [481, 262] width 50 height 14
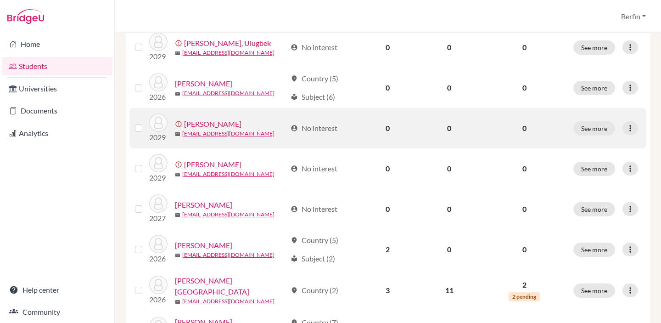
scroll to position [388, 0]
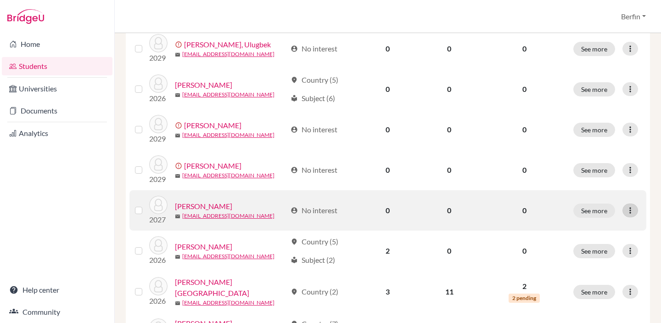
click at [633, 209] on icon at bounding box center [630, 210] width 9 height 9
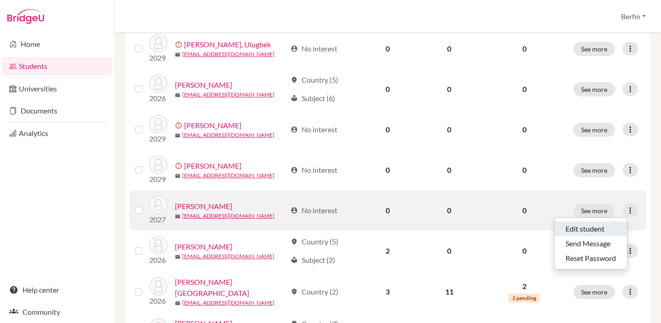
click at [594, 232] on button "Edit student" at bounding box center [591, 228] width 73 height 15
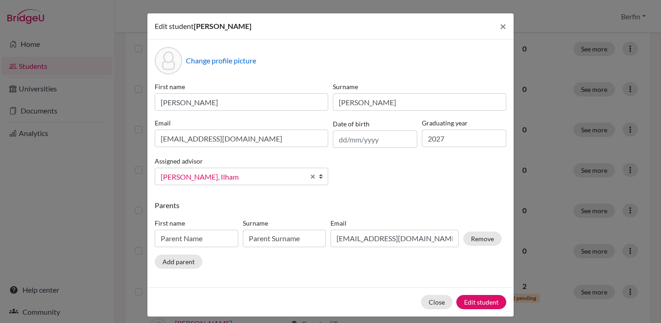
click at [277, 176] on span "[PERSON_NAME], Ilham" at bounding box center [233, 177] width 144 height 12
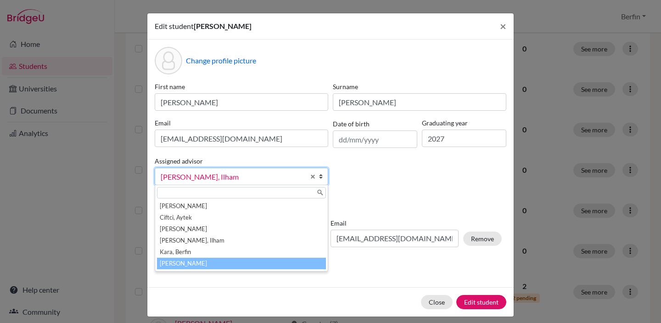
click at [236, 255] on li "Kara, Berfin" at bounding box center [241, 251] width 169 height 11
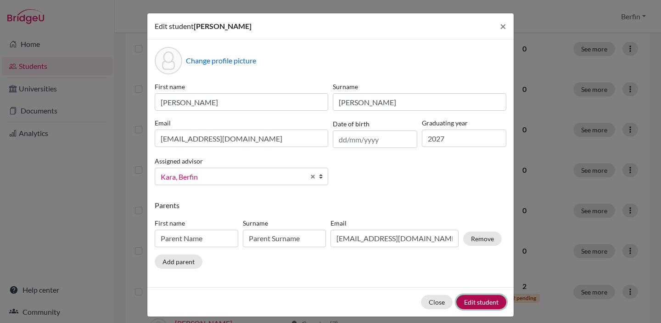
click at [469, 299] on button "Edit student" at bounding box center [481, 302] width 50 height 14
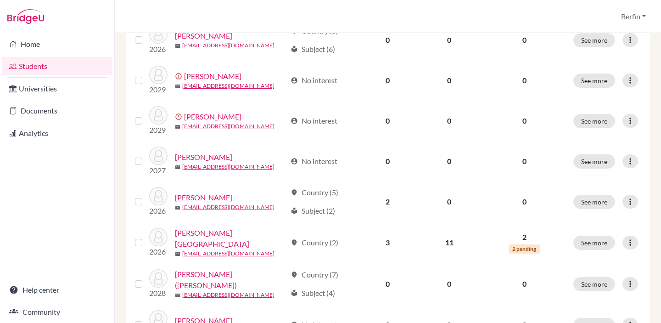
scroll to position [438, 0]
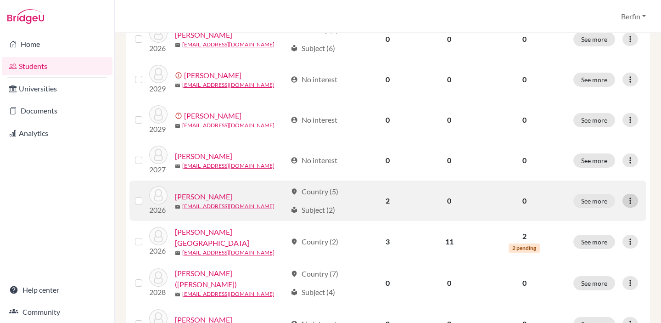
click at [628, 199] on icon at bounding box center [630, 200] width 9 height 9
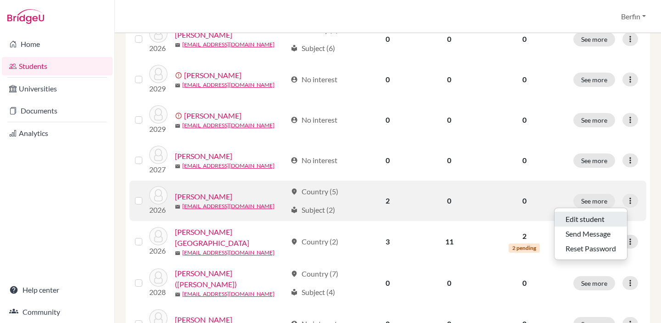
click at [603, 221] on button "Edit student" at bounding box center [591, 219] width 73 height 15
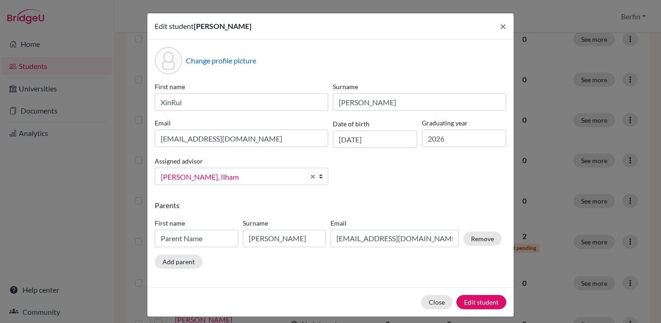
click at [264, 166] on div "Assigned advisor Bakshi, Aarti Ciftci, Aytek Erlano, Gaida Ibrahimovic, Ilham K…" at bounding box center [241, 170] width 178 height 30
click at [257, 176] on span "[PERSON_NAME], Ilham" at bounding box center [233, 177] width 144 height 12
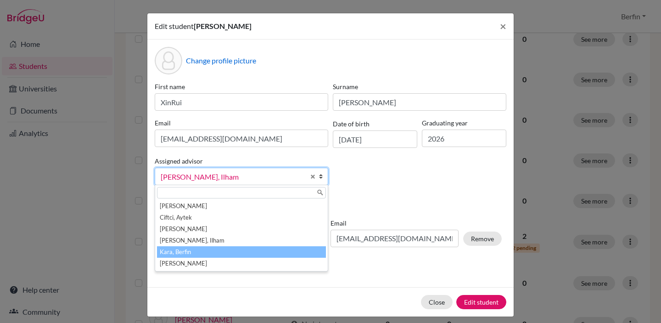
click at [222, 256] on li "Kara, Berfin" at bounding box center [241, 251] width 169 height 11
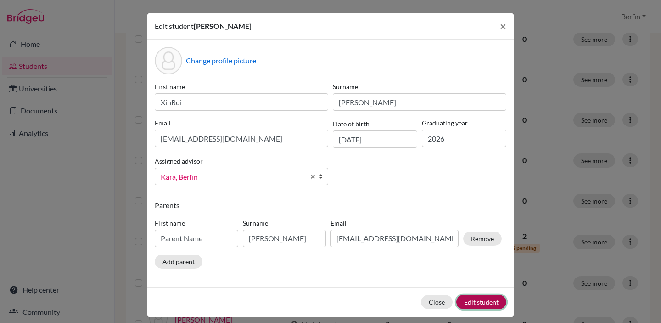
click at [470, 299] on button "Edit student" at bounding box center [481, 302] width 50 height 14
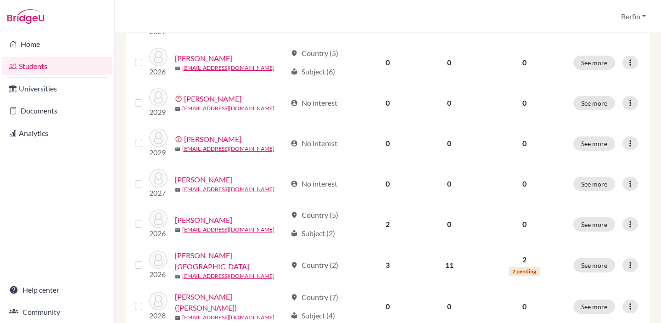
scroll to position [459, 0]
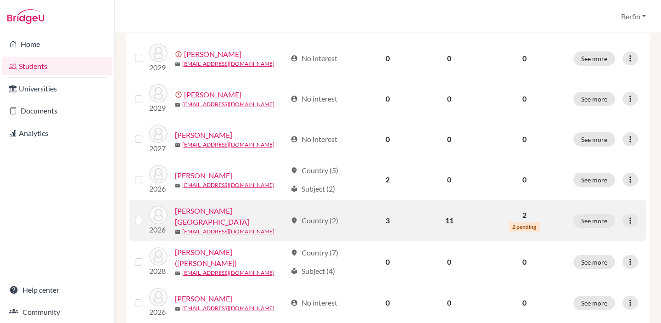
click at [621, 220] on div "See more Edit student Send Message Reset Password" at bounding box center [607, 221] width 67 height 14
click at [626, 220] on div at bounding box center [631, 221] width 16 height 14
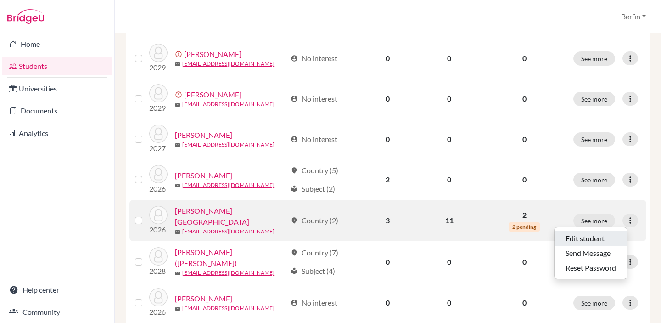
click at [581, 242] on button "Edit student" at bounding box center [591, 238] width 73 height 15
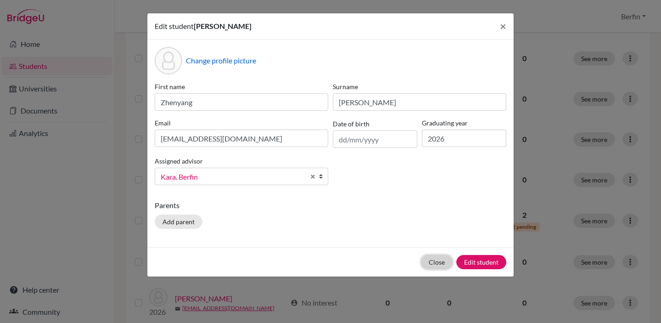
click at [436, 259] on button "Close" at bounding box center [437, 262] width 32 height 14
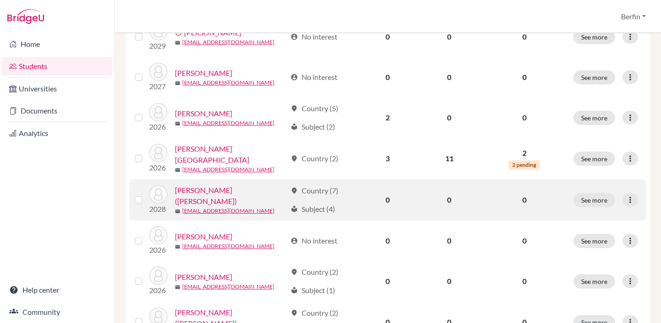
scroll to position [554, 0]
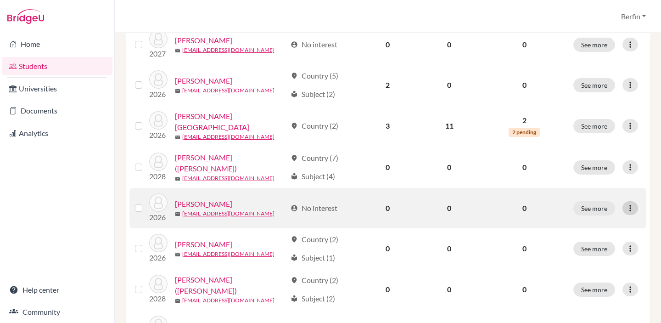
click at [634, 203] on icon at bounding box center [630, 207] width 9 height 9
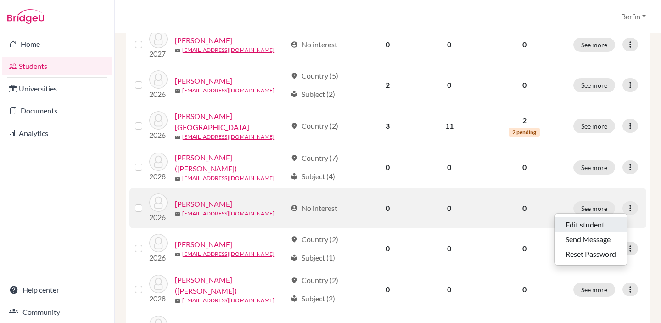
click at [597, 230] on button "Edit student" at bounding box center [591, 224] width 73 height 15
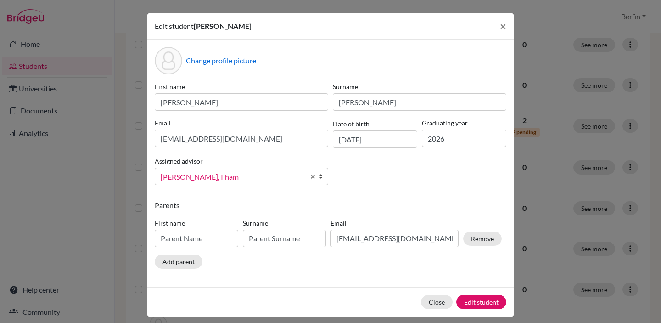
click at [240, 177] on span "[PERSON_NAME], Ilham" at bounding box center [233, 177] width 144 height 12
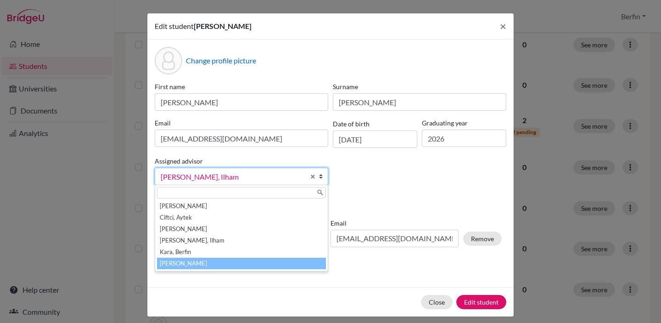
click at [223, 258] on li "[PERSON_NAME]" at bounding box center [241, 263] width 169 height 11
click at [239, 179] on span "[PERSON_NAME]" at bounding box center [233, 177] width 144 height 12
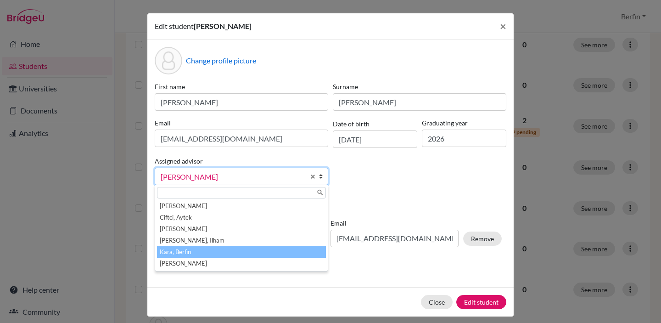
click at [225, 249] on li "Kara, Berfin" at bounding box center [241, 251] width 169 height 11
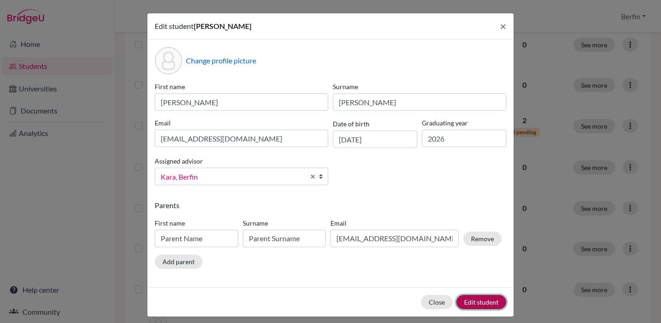
click at [482, 301] on button "Edit student" at bounding box center [481, 302] width 50 height 14
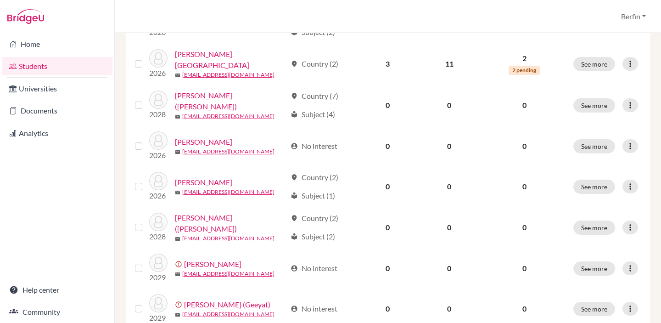
scroll to position [616, 0]
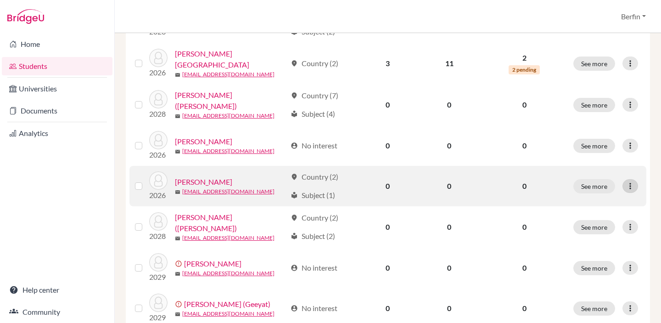
click at [632, 190] on div at bounding box center [631, 186] width 16 height 14
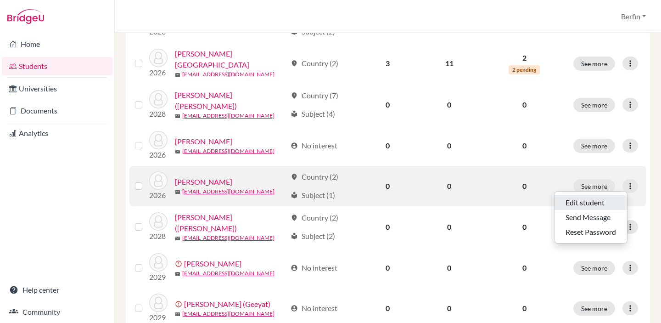
click at [586, 207] on button "Edit student" at bounding box center [591, 202] width 73 height 15
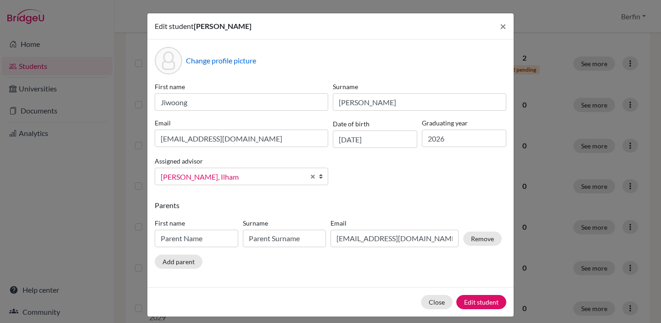
click at [246, 180] on span "[PERSON_NAME], Ilham" at bounding box center [233, 177] width 144 height 12
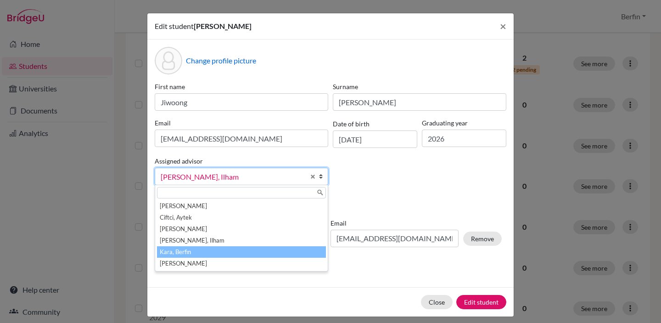
click at [225, 252] on li "Kara, Berfin" at bounding box center [241, 251] width 169 height 11
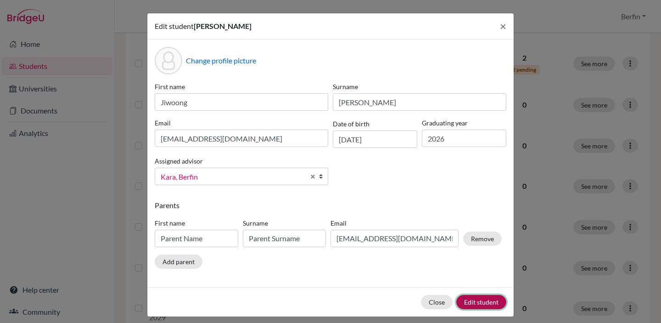
click at [497, 305] on button "Edit student" at bounding box center [481, 302] width 50 height 14
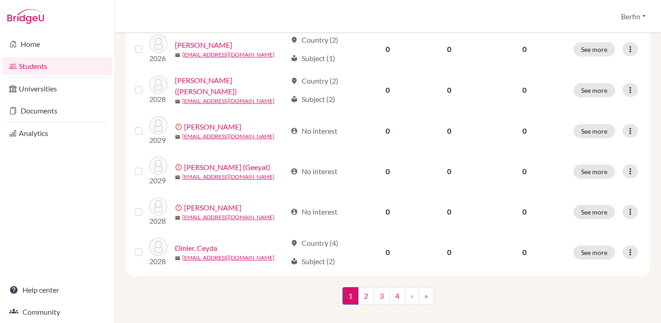
scroll to position [752, 0]
click at [367, 295] on link "2" at bounding box center [366, 296] width 16 height 17
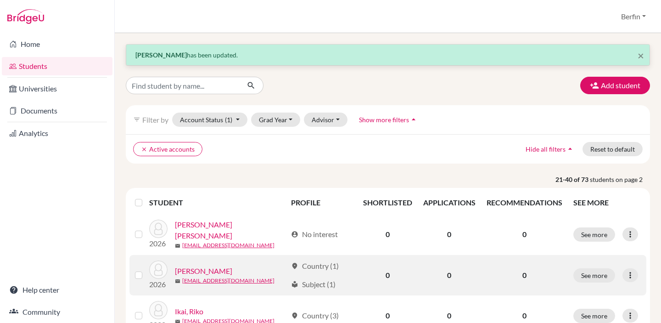
scroll to position [72, 0]
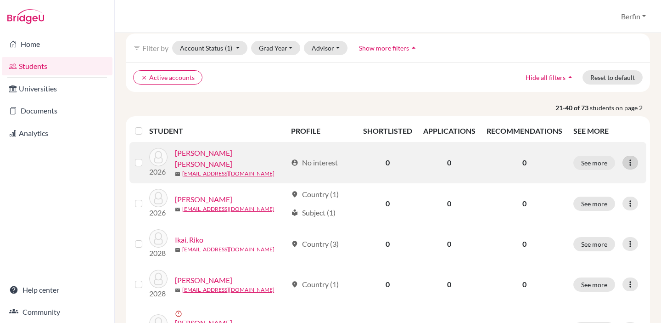
click at [629, 162] on icon at bounding box center [630, 162] width 9 height 9
click at [585, 186] on button "Edit student" at bounding box center [591, 181] width 73 height 15
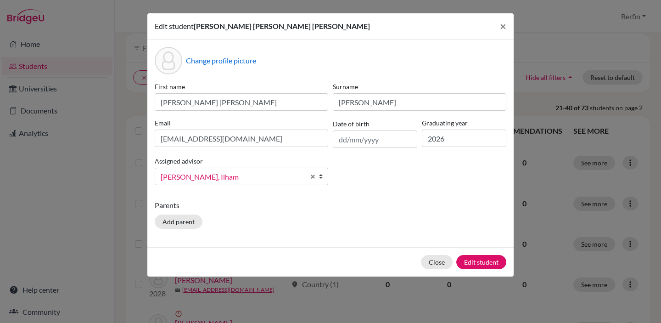
click at [261, 177] on span "[PERSON_NAME], Ilham" at bounding box center [233, 177] width 144 height 12
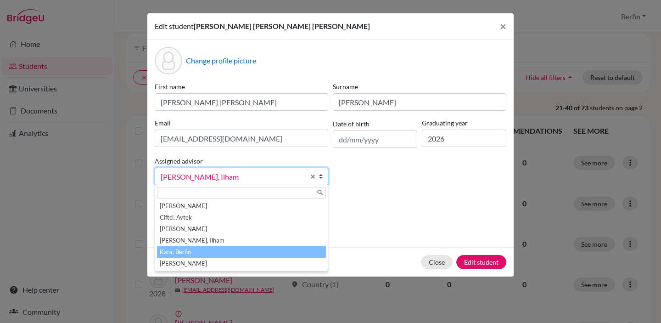
click at [207, 255] on li "Kara, Berfin" at bounding box center [241, 251] width 169 height 11
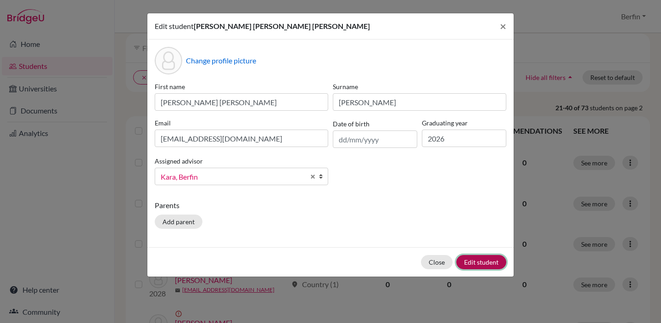
click at [482, 260] on button "Edit student" at bounding box center [481, 262] width 50 height 14
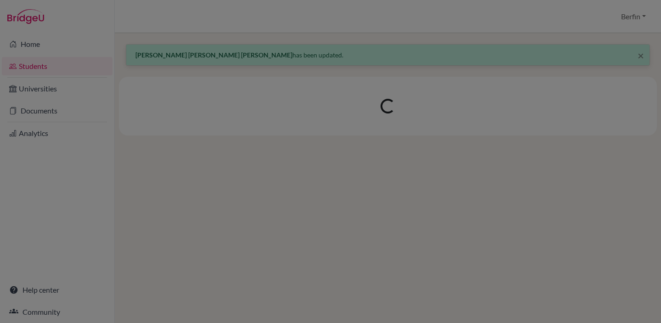
scroll to position [0, 0]
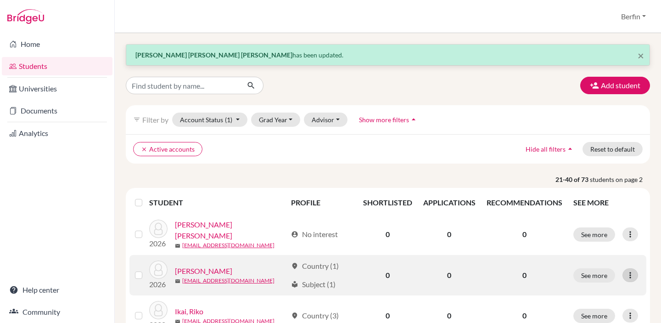
click at [627, 276] on icon at bounding box center [630, 274] width 9 height 9
click at [580, 230] on button "Edit student" at bounding box center [591, 226] width 73 height 15
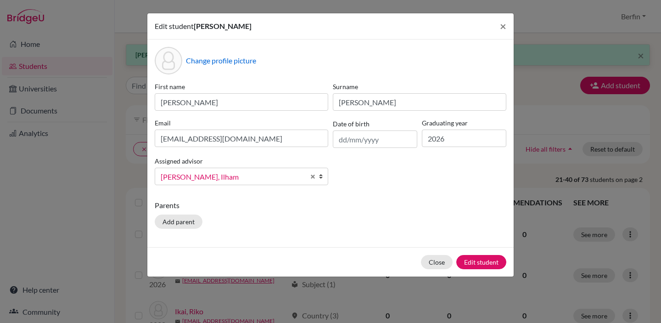
click at [242, 188] on div "First name Sophia Surname Hristov Email stud.shristov@sistokyo.jp Date of birth…" at bounding box center [330, 137] width 356 height 111
click at [242, 177] on span "[PERSON_NAME], Ilham" at bounding box center [233, 177] width 144 height 12
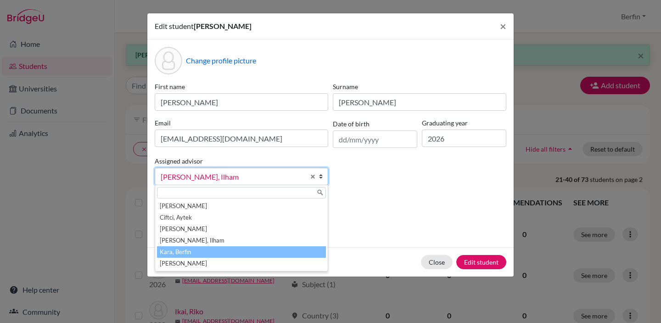
click at [222, 247] on li "Kara, Berfin" at bounding box center [241, 251] width 169 height 11
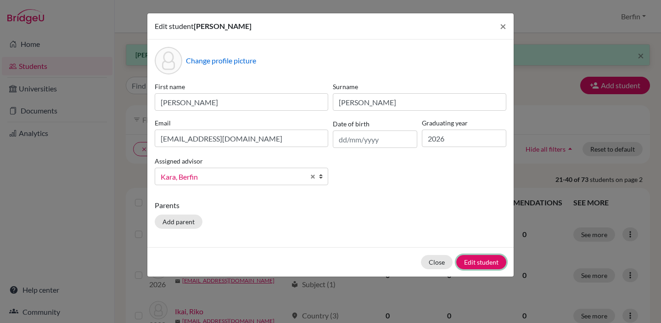
click at [495, 262] on button "Edit student" at bounding box center [481, 262] width 50 height 14
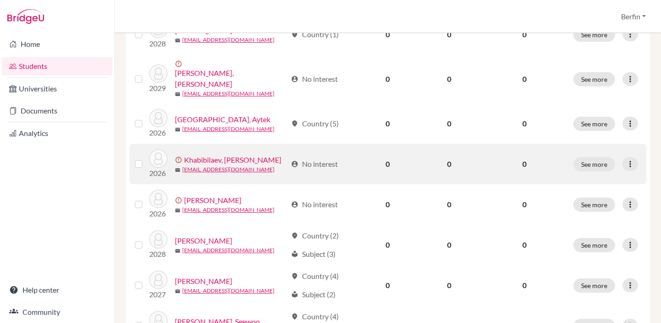
scroll to position [337, 0]
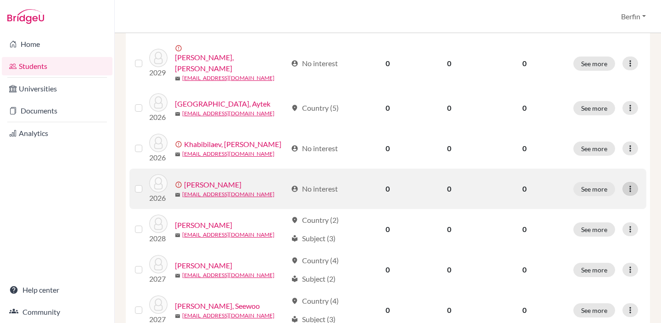
click at [630, 184] on icon at bounding box center [630, 188] width 9 height 9
click at [600, 194] on button "Edit student" at bounding box center [596, 198] width 83 height 15
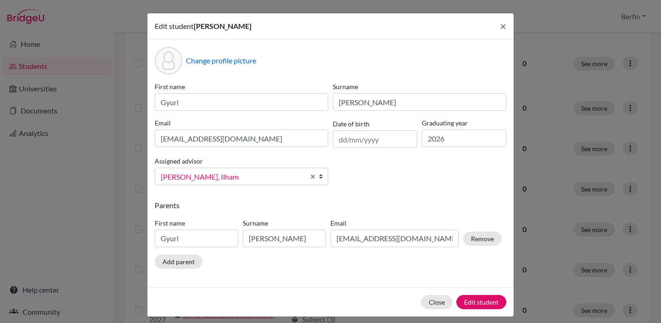
click at [249, 170] on link "[PERSON_NAME], Ilham" at bounding box center [242, 176] width 174 height 17
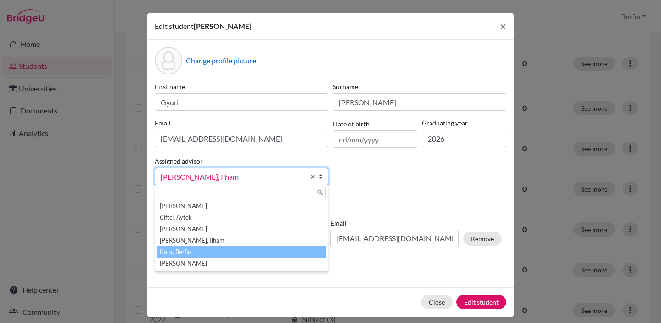
click at [203, 248] on li "Kara, Berfin" at bounding box center [241, 251] width 169 height 11
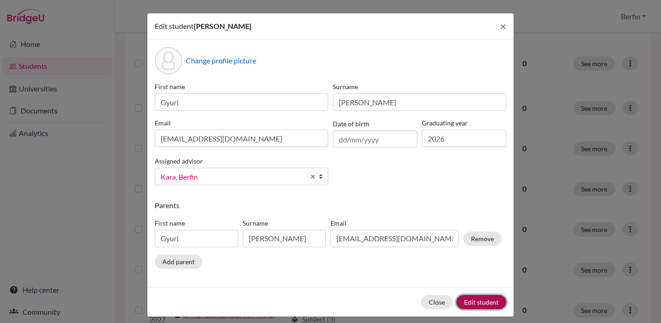
click at [476, 304] on button "Edit student" at bounding box center [481, 302] width 50 height 14
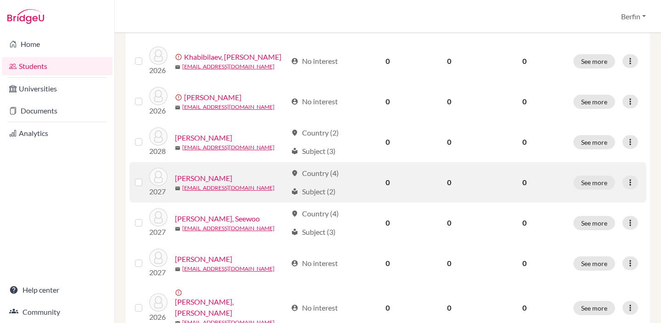
scroll to position [425, 0]
click at [632, 177] on icon at bounding box center [630, 181] width 9 height 9
click at [585, 196] on button "Edit student" at bounding box center [591, 192] width 73 height 15
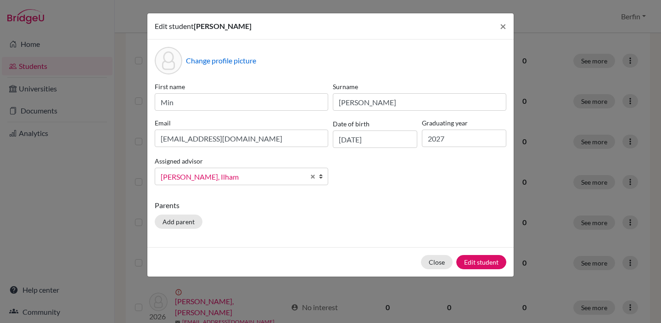
click at [294, 178] on span "[PERSON_NAME], Ilham" at bounding box center [233, 177] width 144 height 12
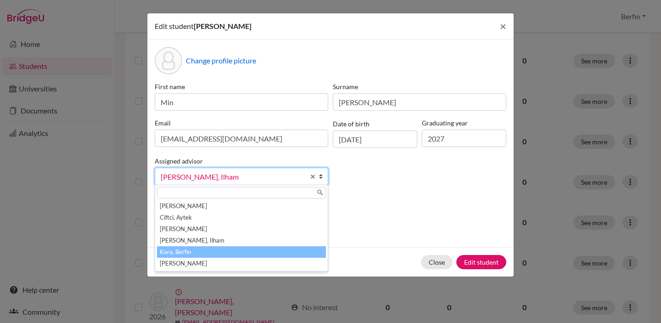
click at [223, 254] on li "Kara, Berfin" at bounding box center [241, 251] width 169 height 11
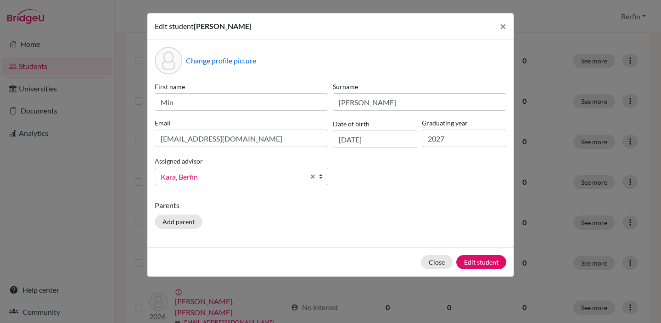
click at [490, 271] on div "Close Edit student" at bounding box center [330, 261] width 366 height 29
click at [486, 263] on button "Edit student" at bounding box center [481, 262] width 50 height 14
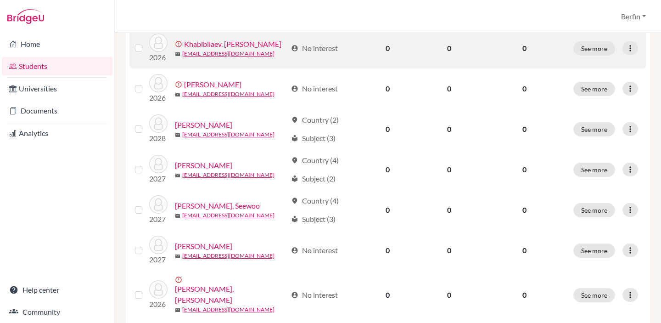
scroll to position [440, 0]
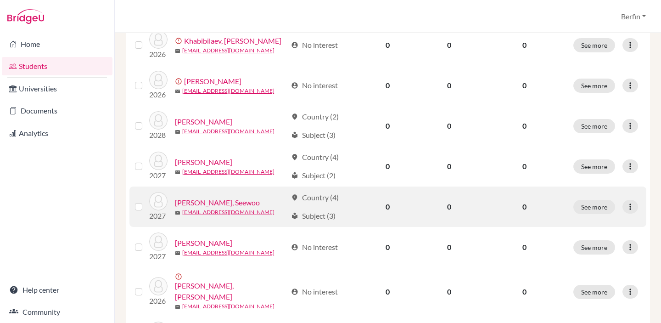
click at [638, 200] on div "See more Edit student Send Message Reset Password" at bounding box center [607, 207] width 67 height 14
click at [633, 202] on icon at bounding box center [630, 206] width 9 height 9
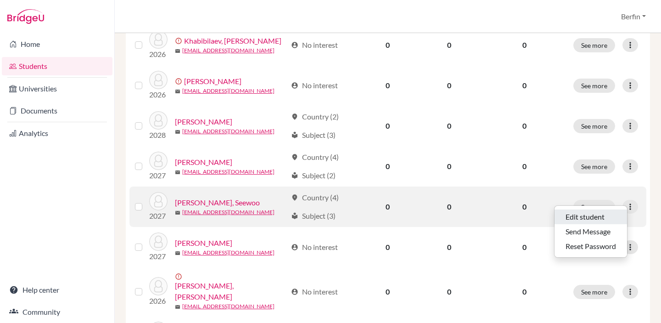
click at [586, 216] on button "Edit student" at bounding box center [591, 216] width 73 height 15
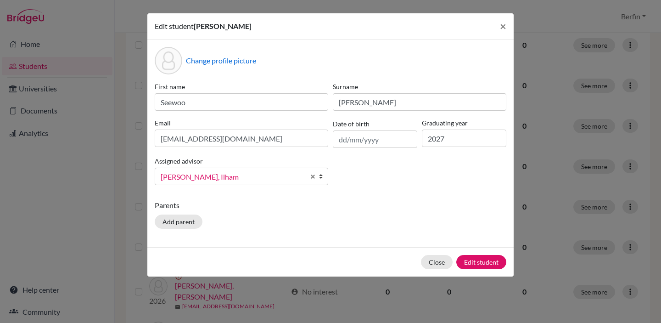
click at [256, 179] on span "[PERSON_NAME], Ilham" at bounding box center [233, 177] width 144 height 12
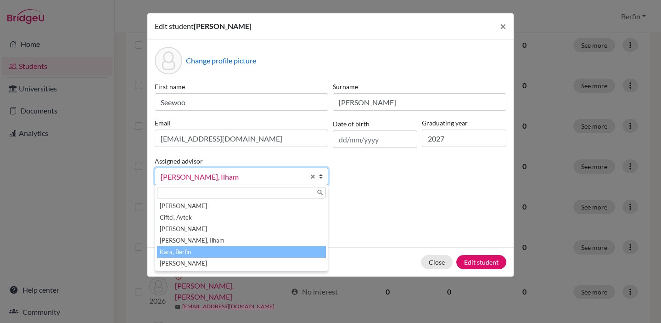
click at [230, 248] on li "Kara, Berfin" at bounding box center [241, 251] width 169 height 11
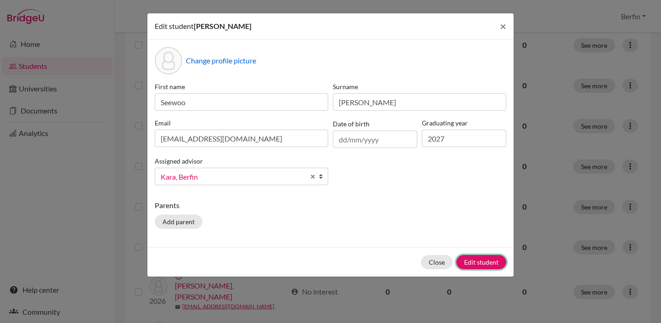
click at [498, 263] on button "Edit student" at bounding box center [481, 262] width 50 height 14
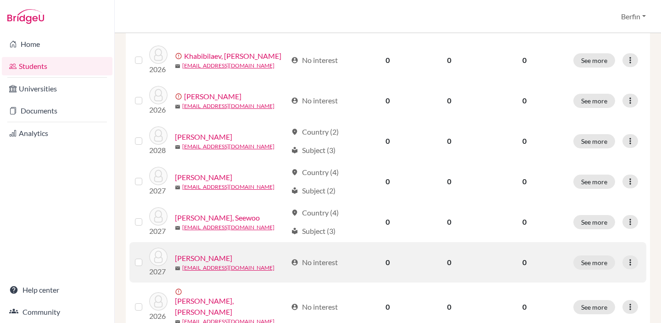
scroll to position [480, 0]
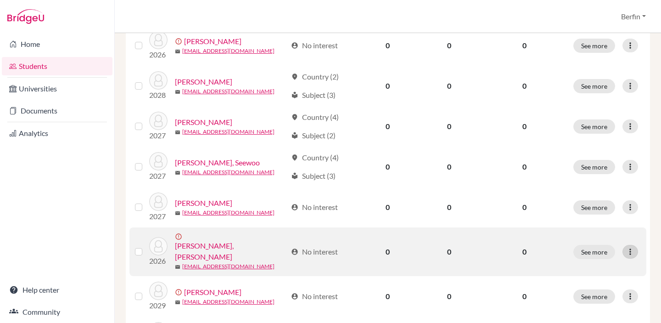
click at [634, 247] on icon at bounding box center [630, 251] width 9 height 9
click at [591, 263] on button "Edit student" at bounding box center [596, 257] width 83 height 15
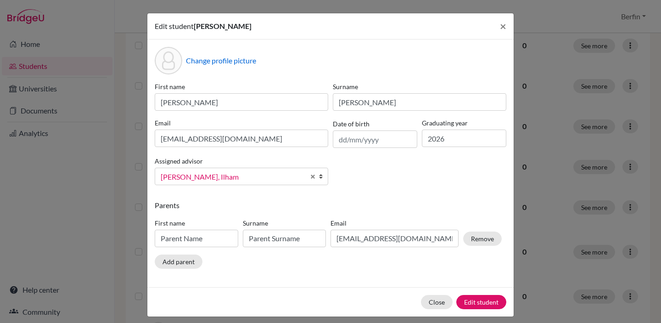
click at [268, 181] on span "[PERSON_NAME], Ilham" at bounding box center [233, 177] width 144 height 12
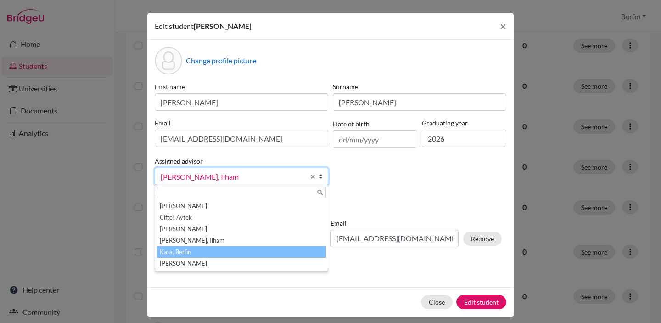
click at [222, 255] on li "Kara, Berfin" at bounding box center [241, 251] width 169 height 11
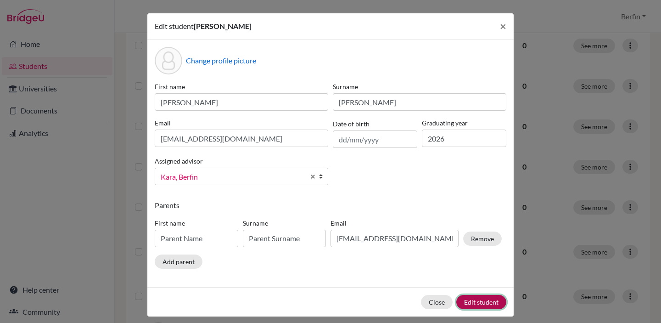
click at [468, 300] on button "Edit student" at bounding box center [481, 302] width 50 height 14
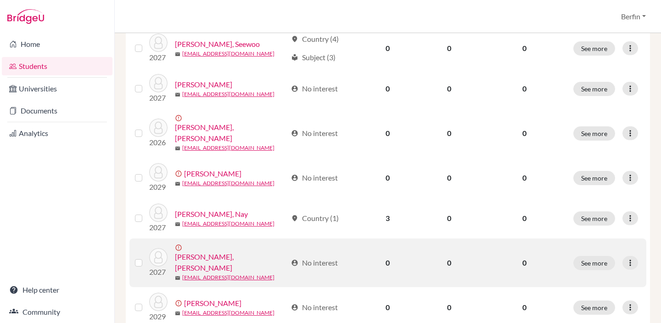
scroll to position [589, 0]
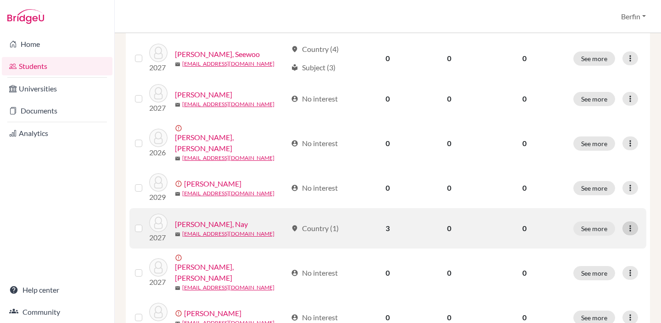
click at [635, 224] on icon at bounding box center [630, 228] width 9 height 9
click at [603, 233] on button "Edit student" at bounding box center [591, 230] width 73 height 15
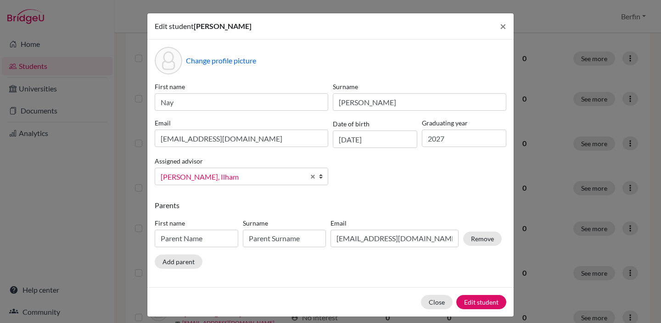
click at [227, 180] on span "[PERSON_NAME], Ilham" at bounding box center [233, 177] width 144 height 12
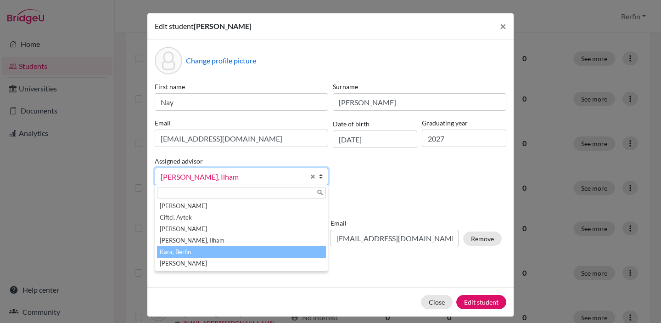
click at [200, 255] on li "Kara, Berfin" at bounding box center [241, 251] width 169 height 11
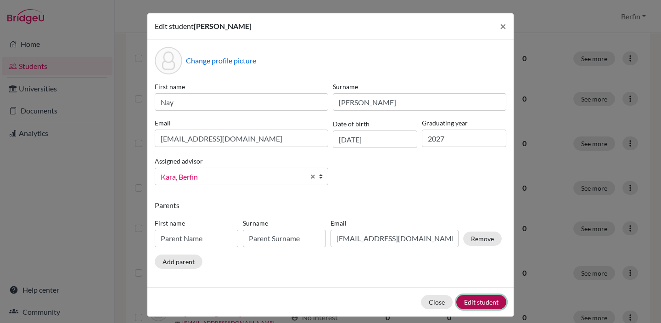
click at [486, 298] on button "Edit student" at bounding box center [481, 302] width 50 height 14
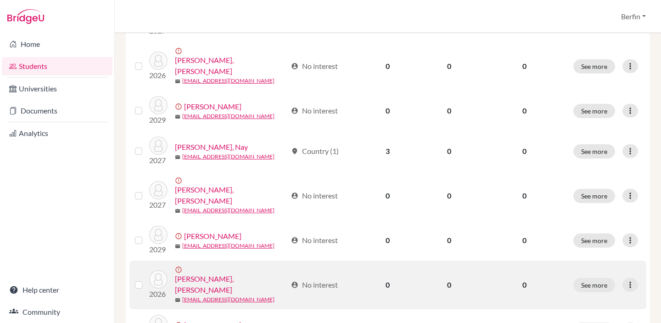
scroll to position [665, 0]
